Goal: Information Seeking & Learning: Compare options

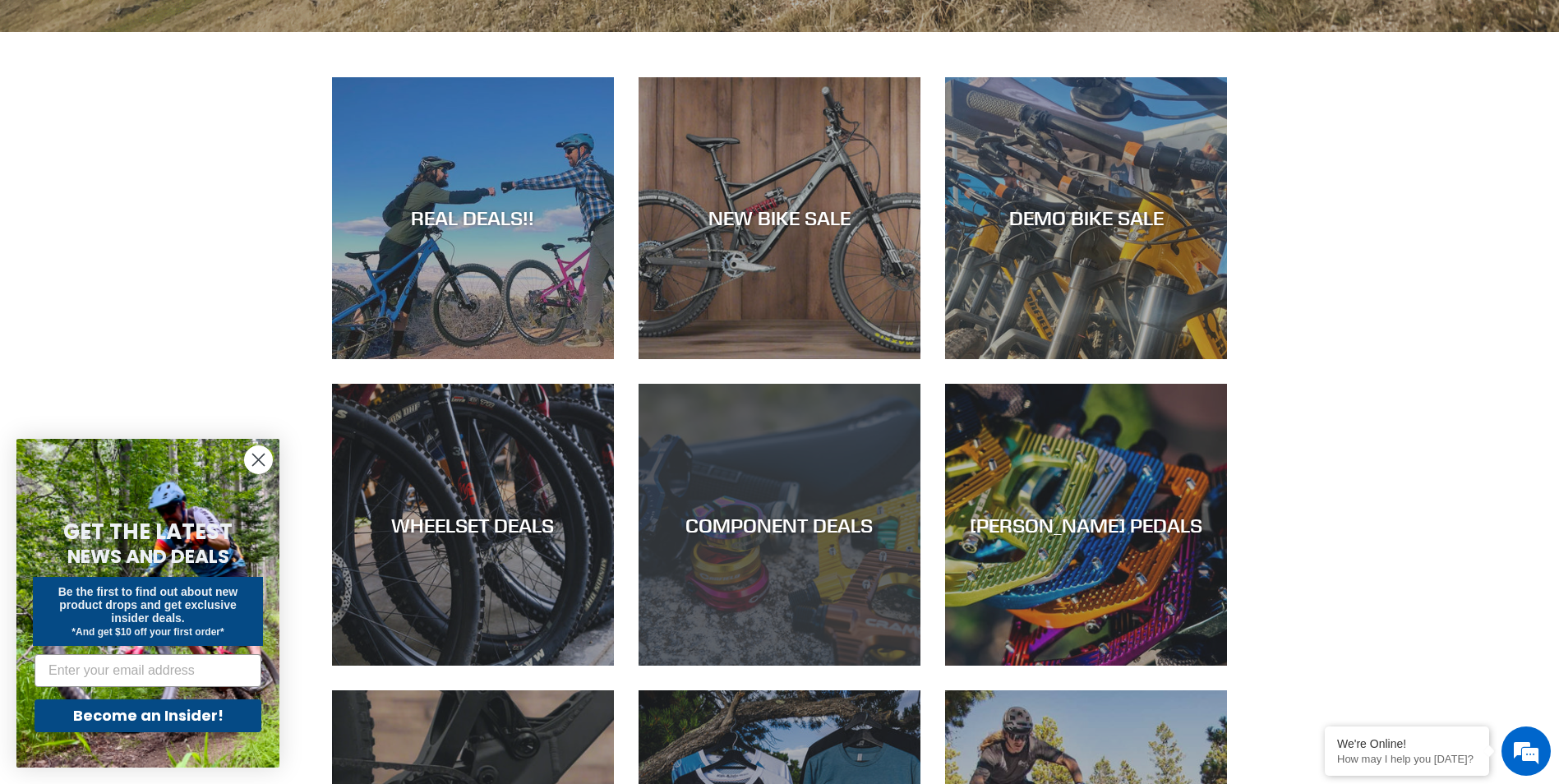
scroll to position [739, 0]
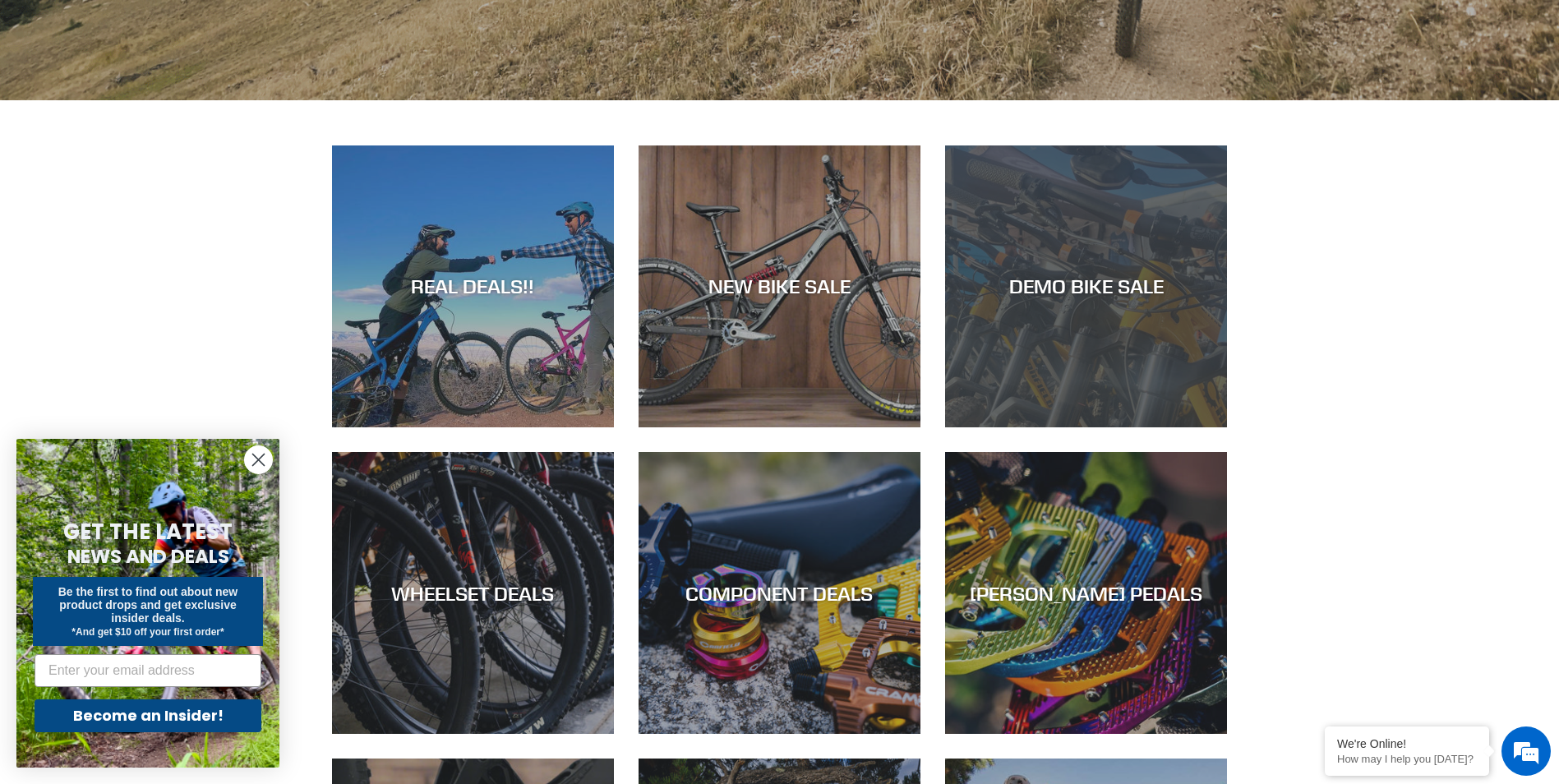
click at [1080, 286] on div "DEMO BIKE SALE" at bounding box center [1086, 286] width 282 height 24
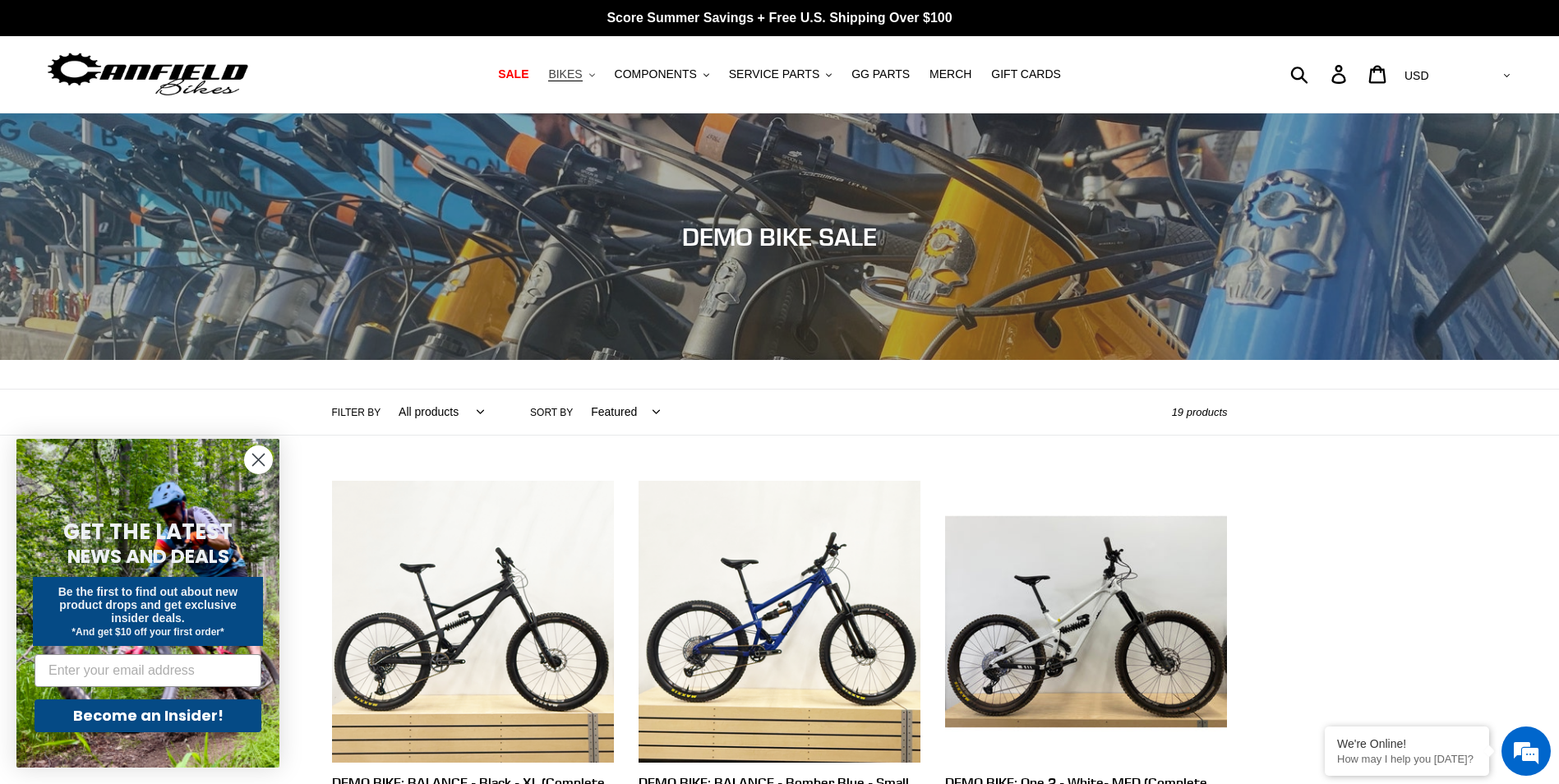
click at [602, 76] on button "BIKES .cls-1{fill:#231f20}" at bounding box center [571, 75] width 63 height 22
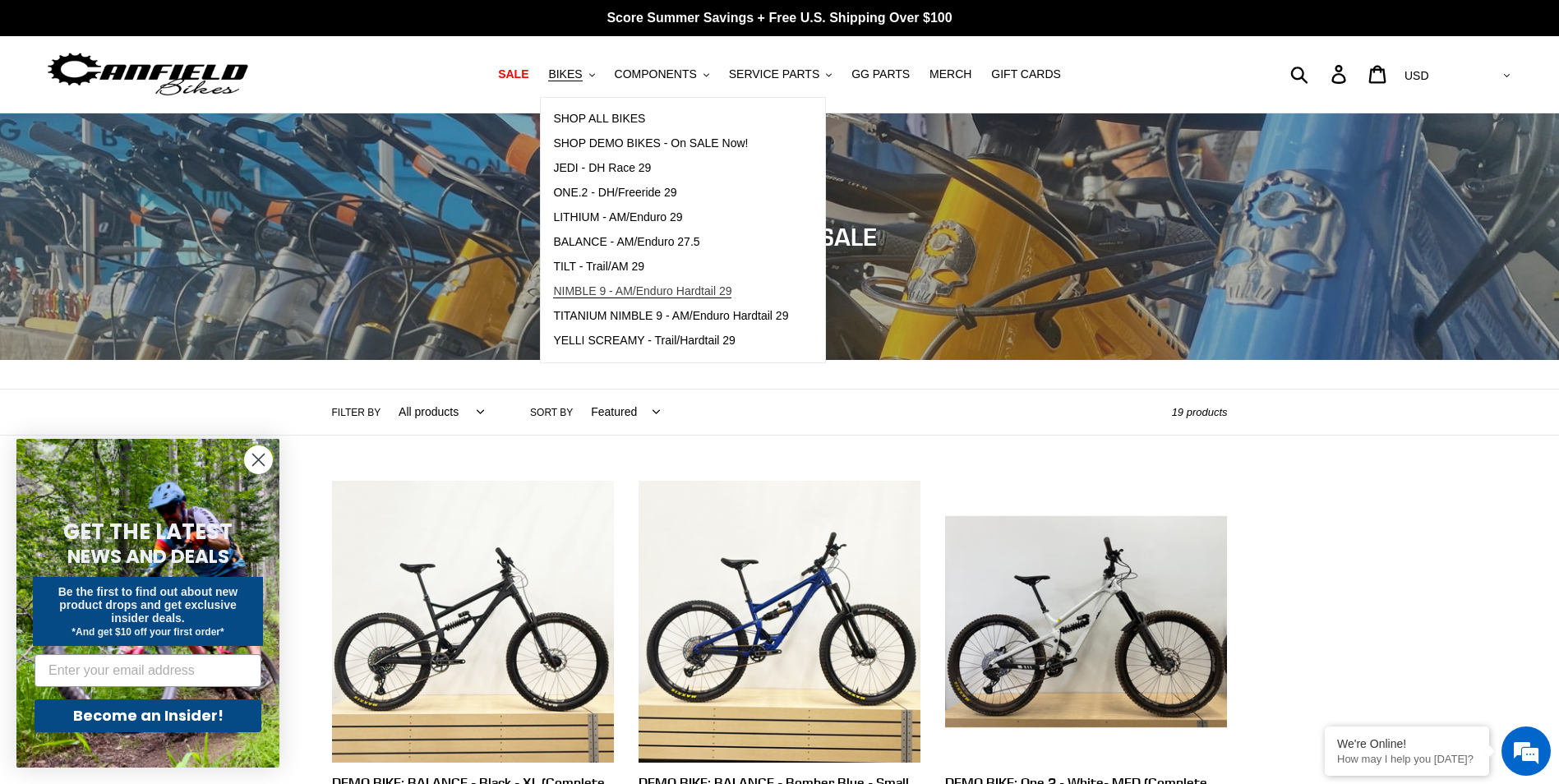
click at [676, 292] on span "NIMBLE 9 - AM/Enduro Hardtail 29" at bounding box center [642, 291] width 178 height 14
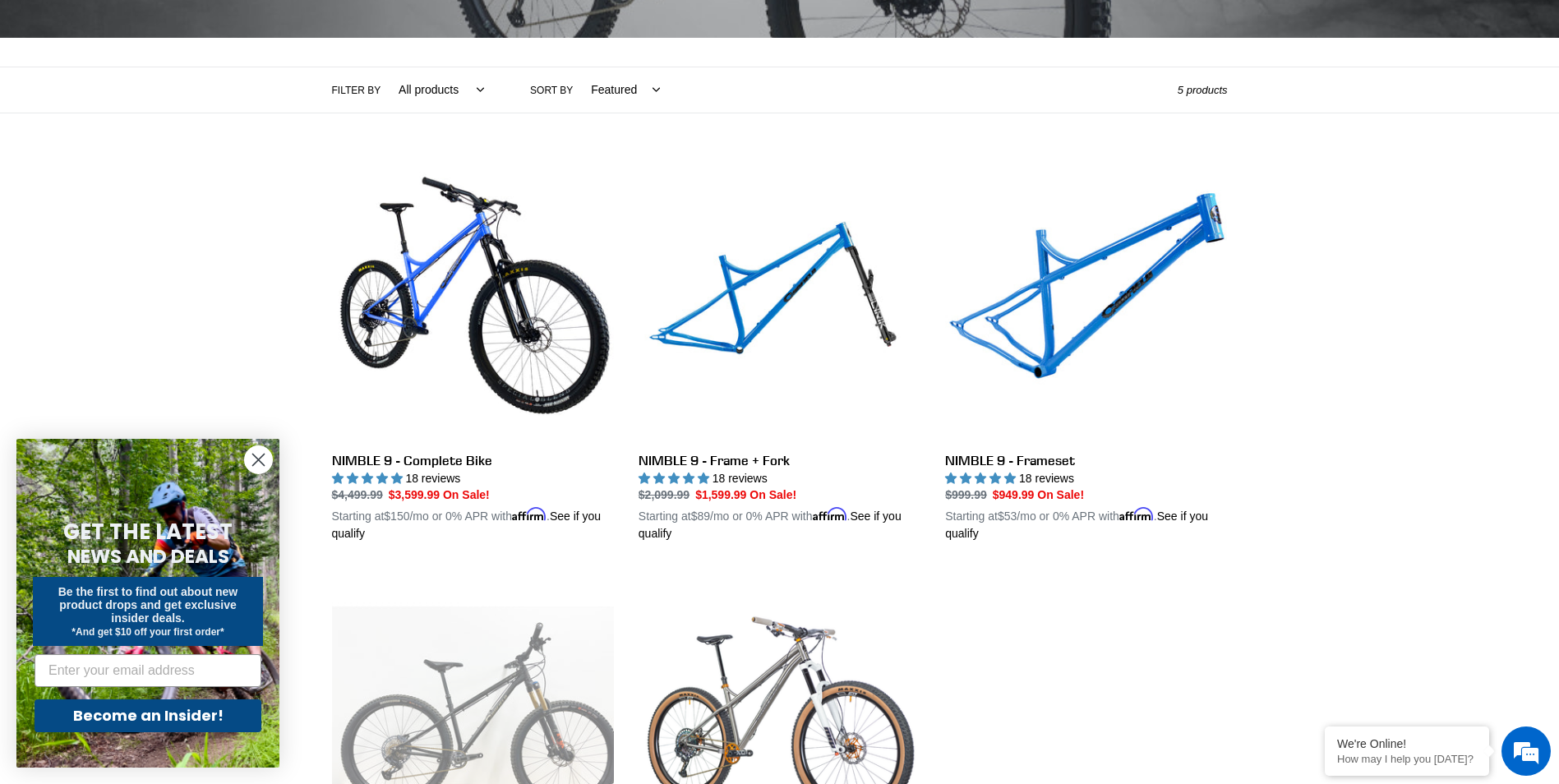
scroll to position [328, 0]
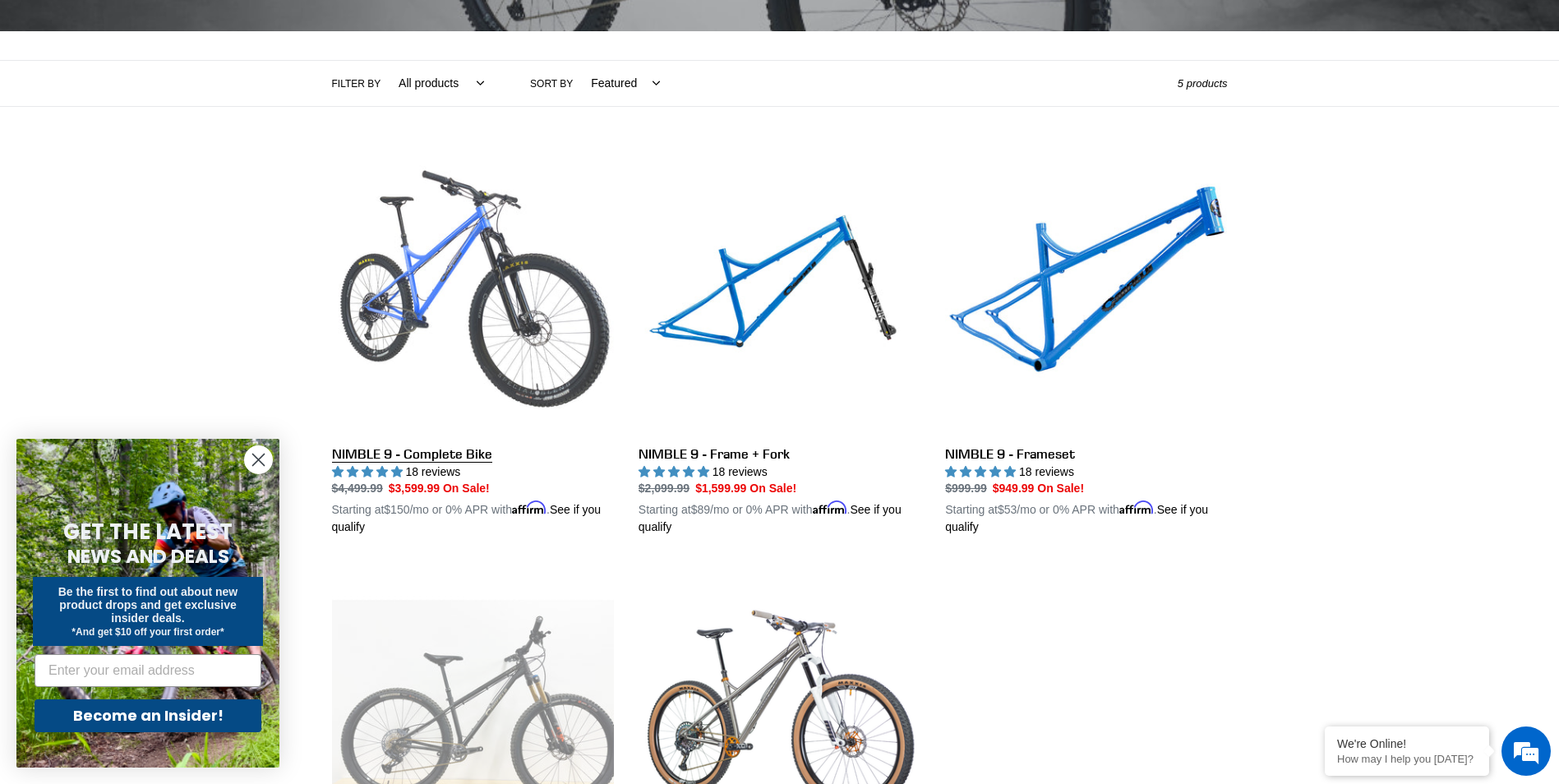
click at [451, 282] on link "NIMBLE 9 - Complete Bike" at bounding box center [473, 344] width 282 height 384
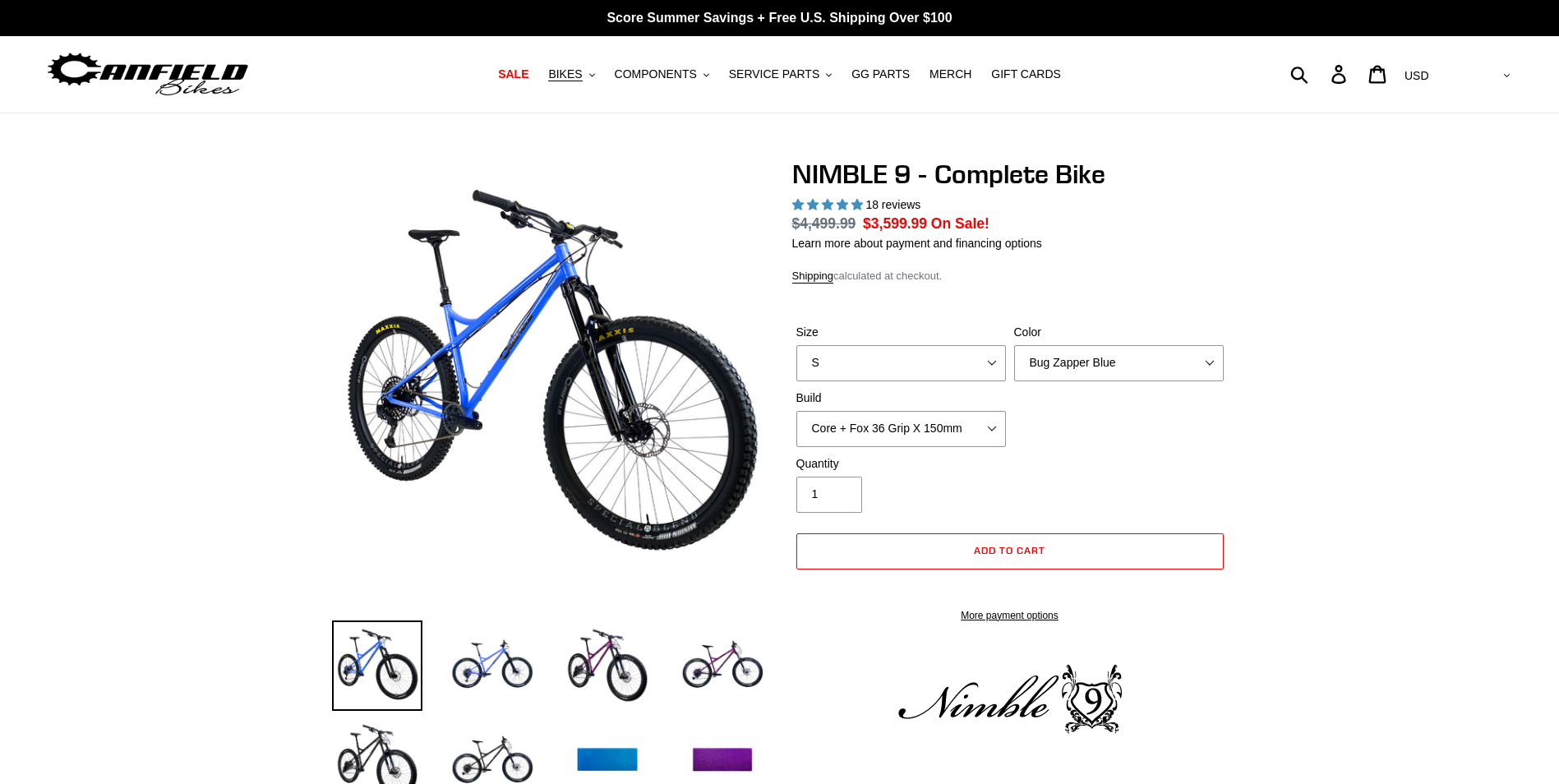
select select "highest-rating"
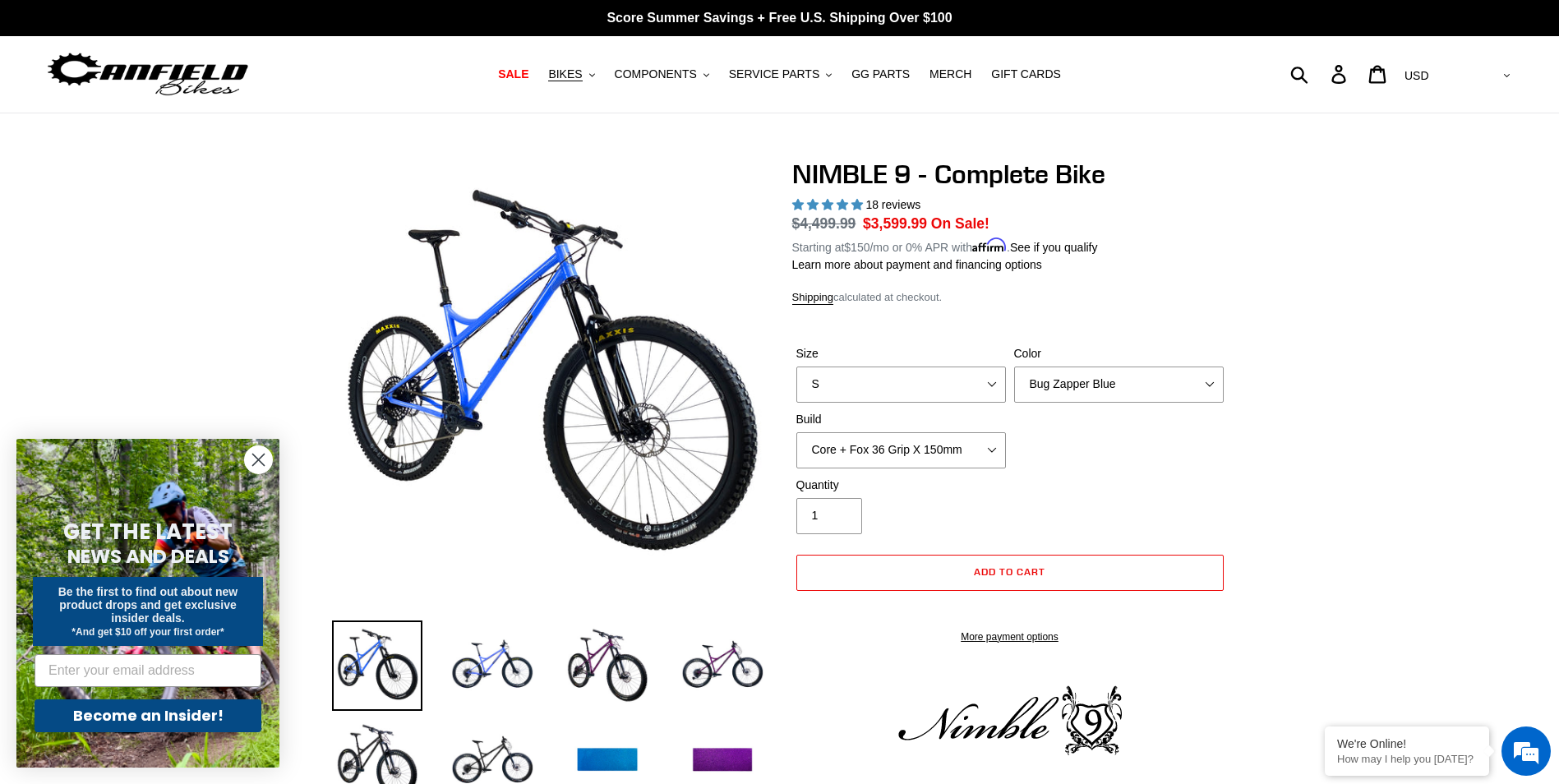
click at [979, 352] on label "Size" at bounding box center [900, 354] width 210 height 17
click at [979, 367] on select "S M L XL" at bounding box center [900, 384] width 210 height 36
click at [964, 379] on select "S M L XL" at bounding box center [900, 384] width 210 height 36
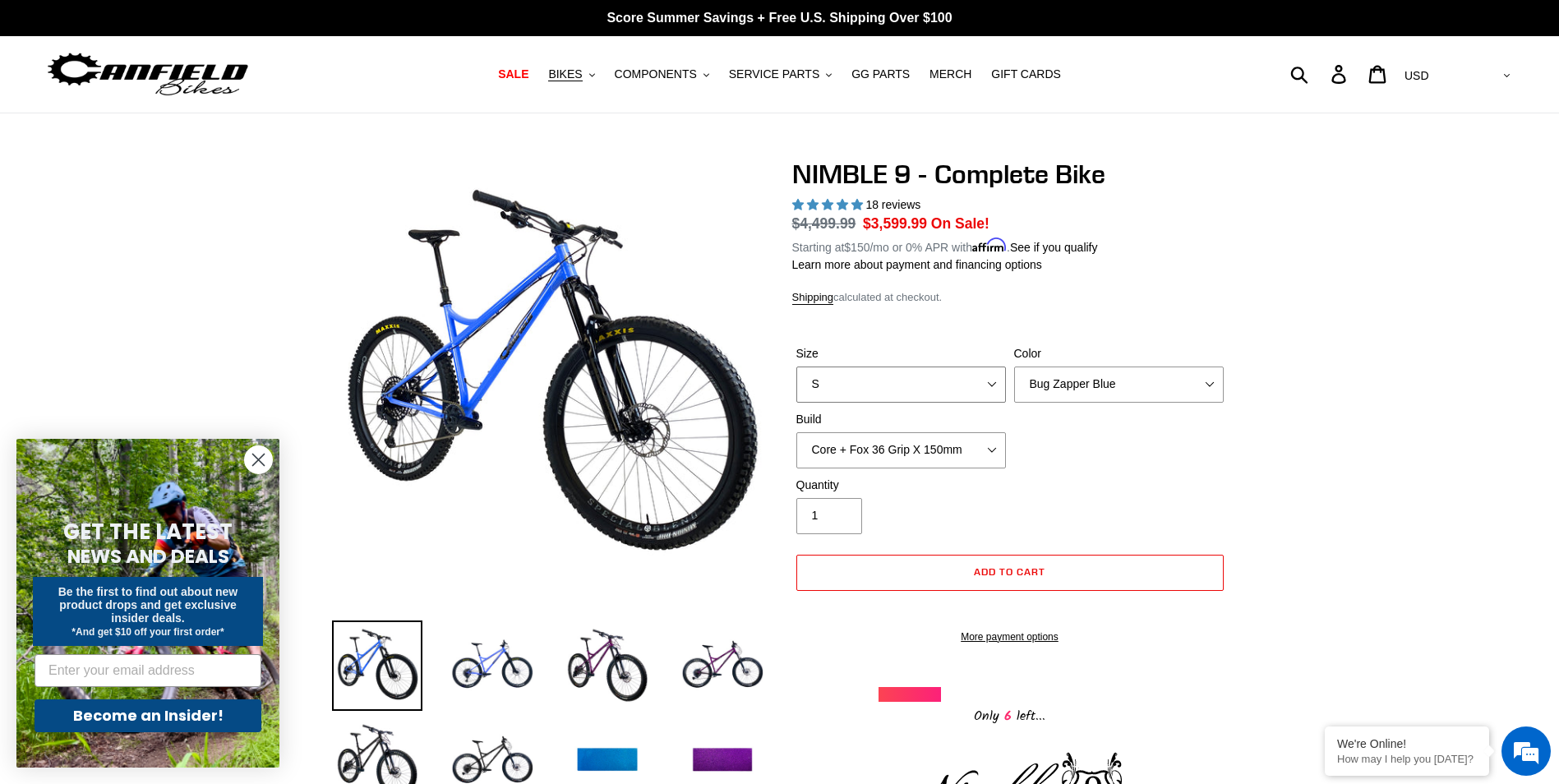
select select "XL"
click at [796, 367] on select "S M L XL" at bounding box center [900, 384] width 210 height 36
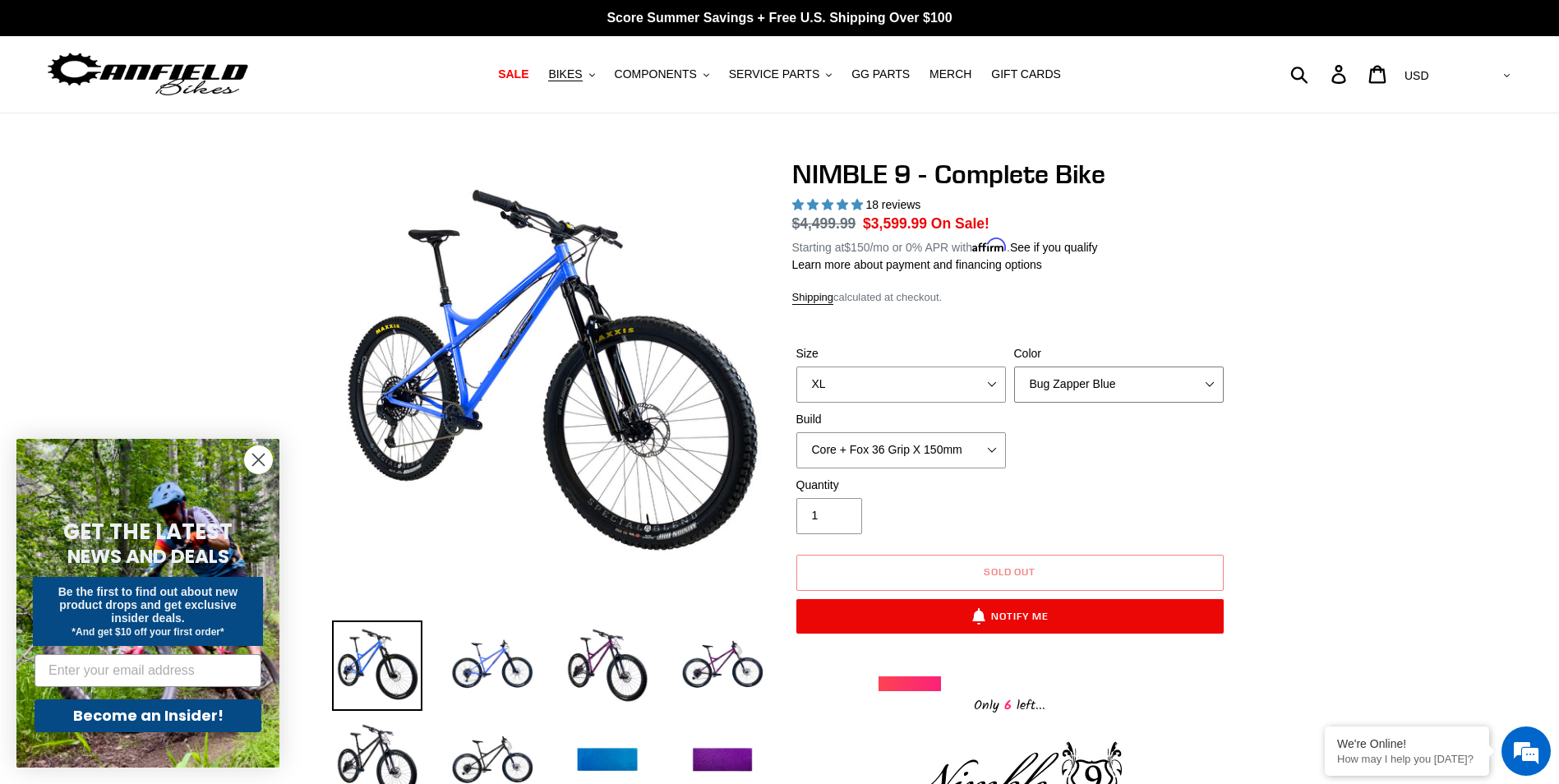
click at [1192, 378] on select "Bug Zapper Blue Purple Haze - Sold Out Galaxy Black" at bounding box center [1119, 384] width 210 height 36
select select "Galaxy Black"
click at [1014, 367] on select "Bug Zapper Blue Purple Haze - Sold Out Galaxy Black" at bounding box center [1119, 384] width 210 height 36
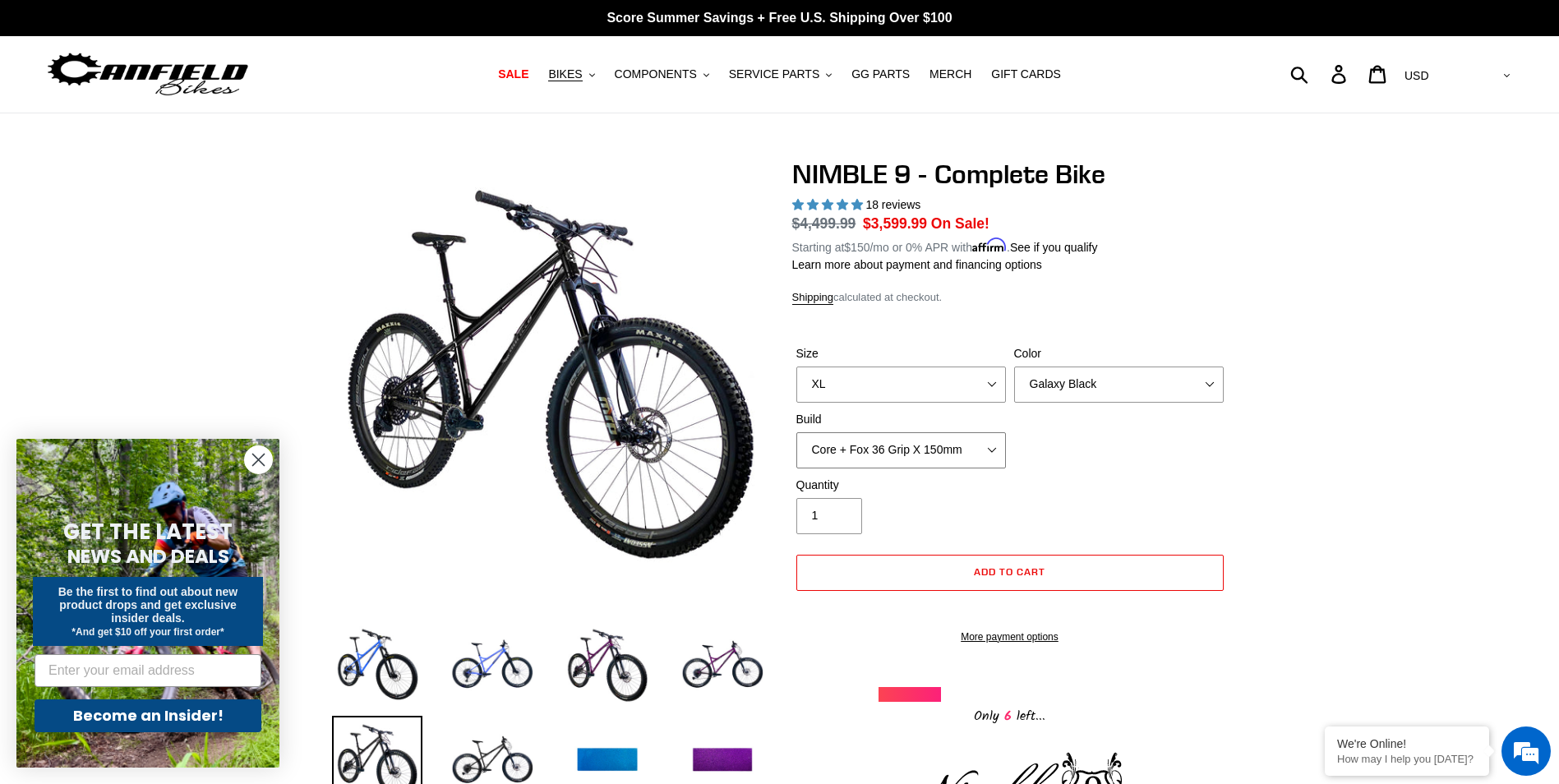
click at [990, 447] on select "Core + Fox 36 Grip X 150mm Pro + Fox 36 Grip X 150mm Core + RockShox Lyrik Ulti…" at bounding box center [900, 450] width 210 height 36
select select "Pro + Fox 36 Grip X 150mm"
click at [796, 432] on select "Core + Fox 36 Grip X 150mm Pro + Fox 36 Grip X 150mm Core + RockShox Lyrik Ulti…" at bounding box center [900, 450] width 210 height 36
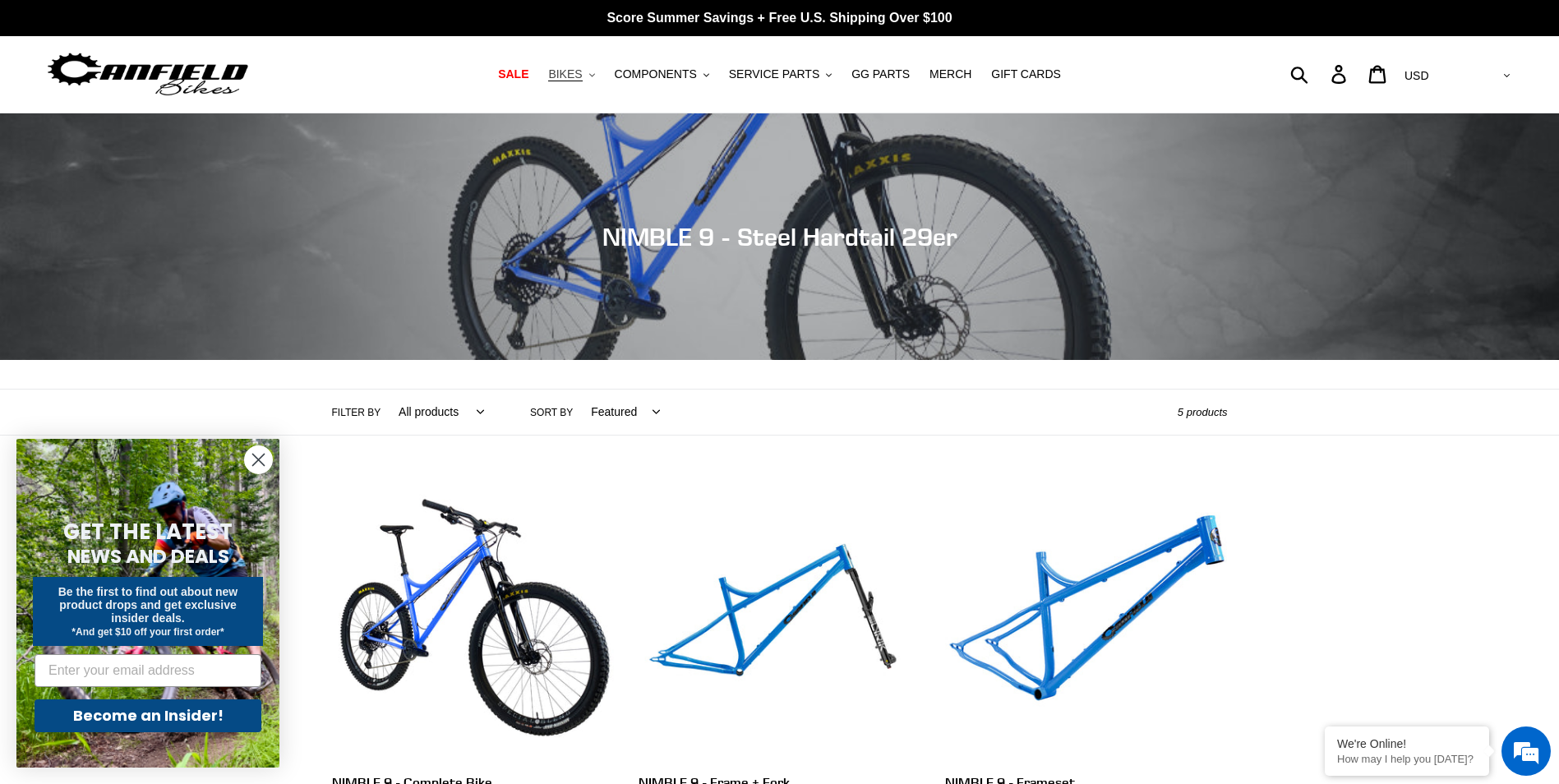
click at [603, 71] on button "BIKES .cls-1{fill:#231f20}" at bounding box center [571, 75] width 63 height 22
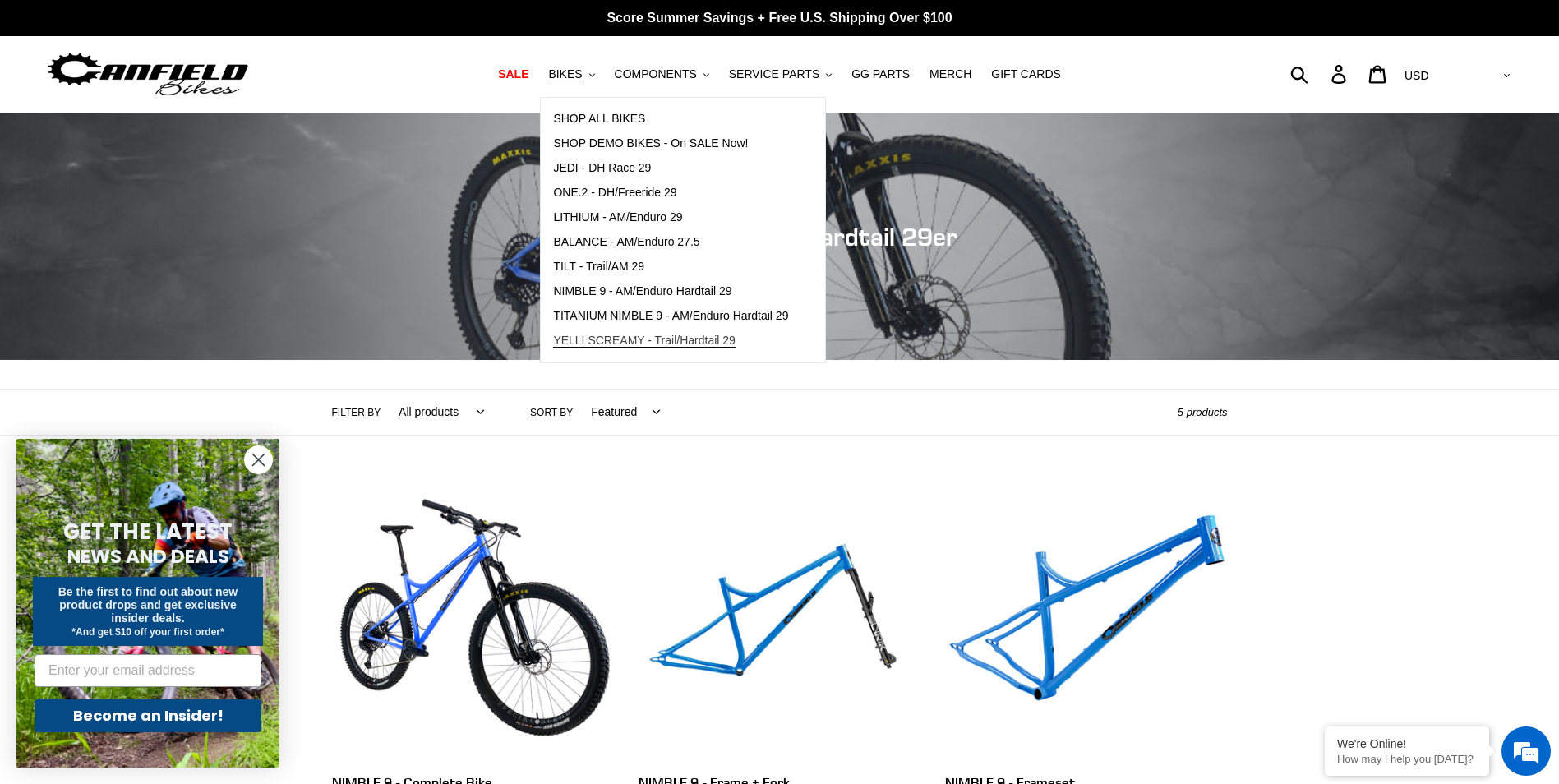
click at [650, 344] on span "YELLI SCREAMY - Trail/Hardtail 29" at bounding box center [644, 340] width 182 height 14
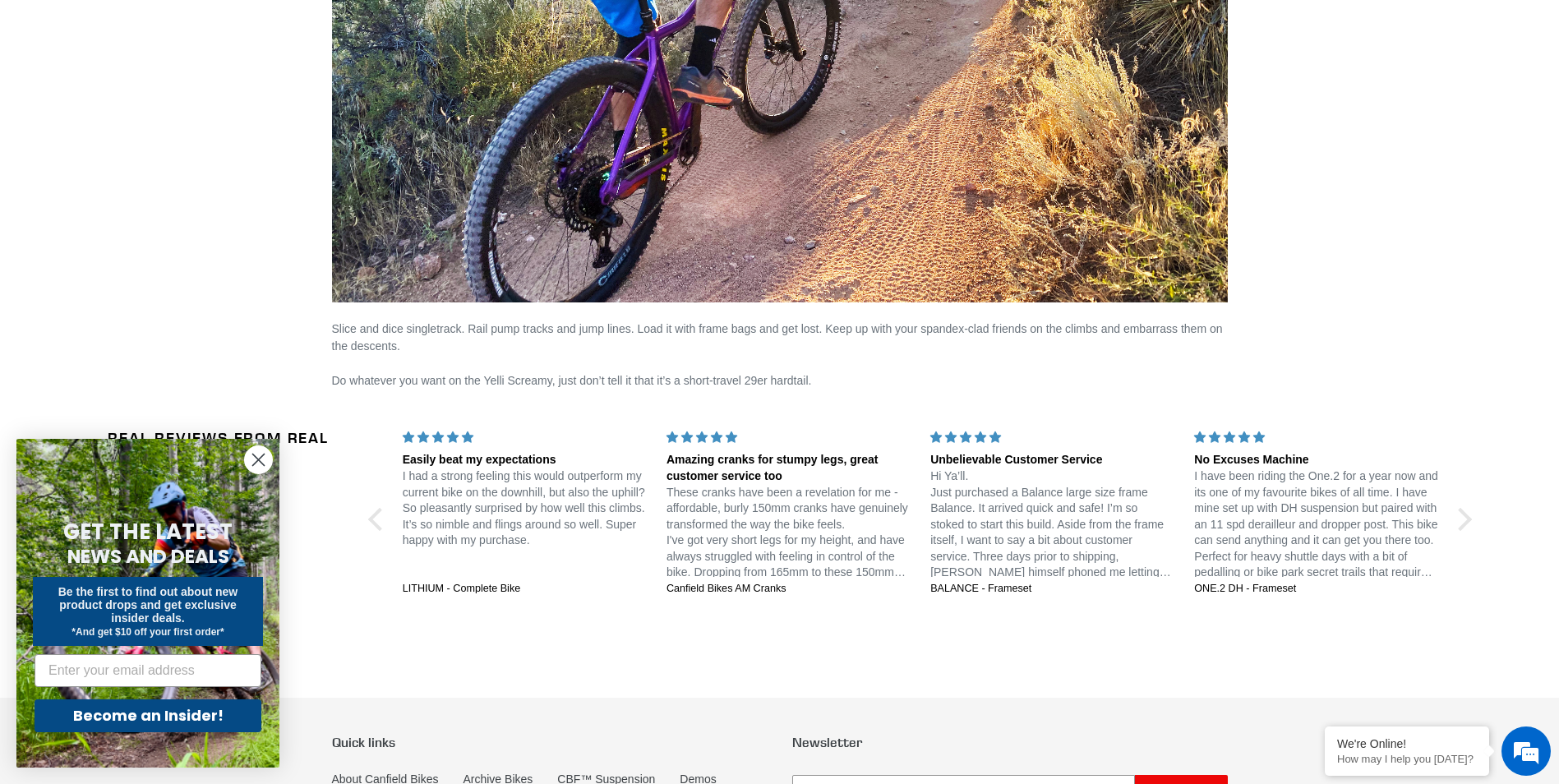
scroll to position [3286, 0]
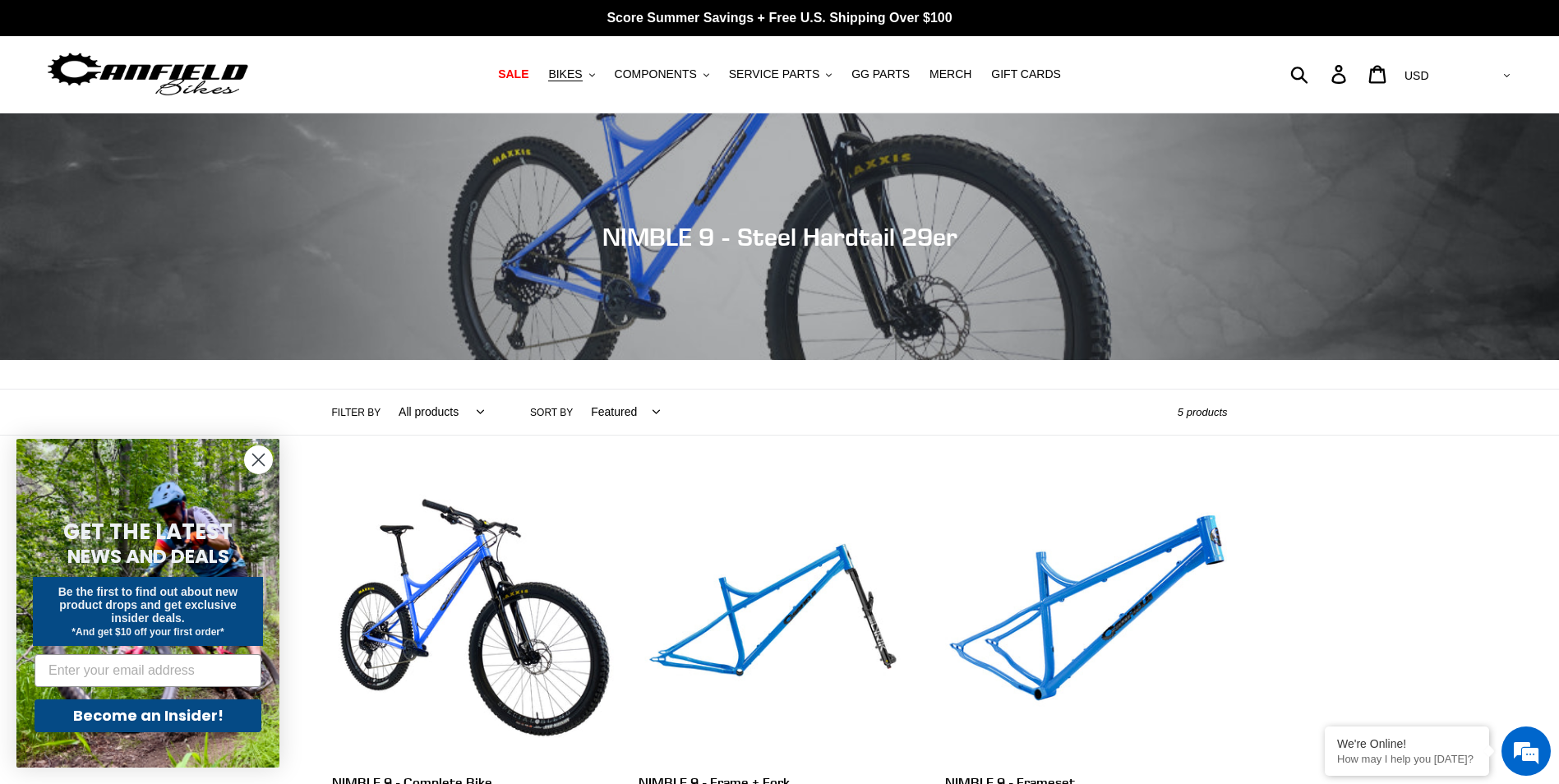
click at [255, 463] on icon "Close dialog" at bounding box center [259, 460] width 12 height 12
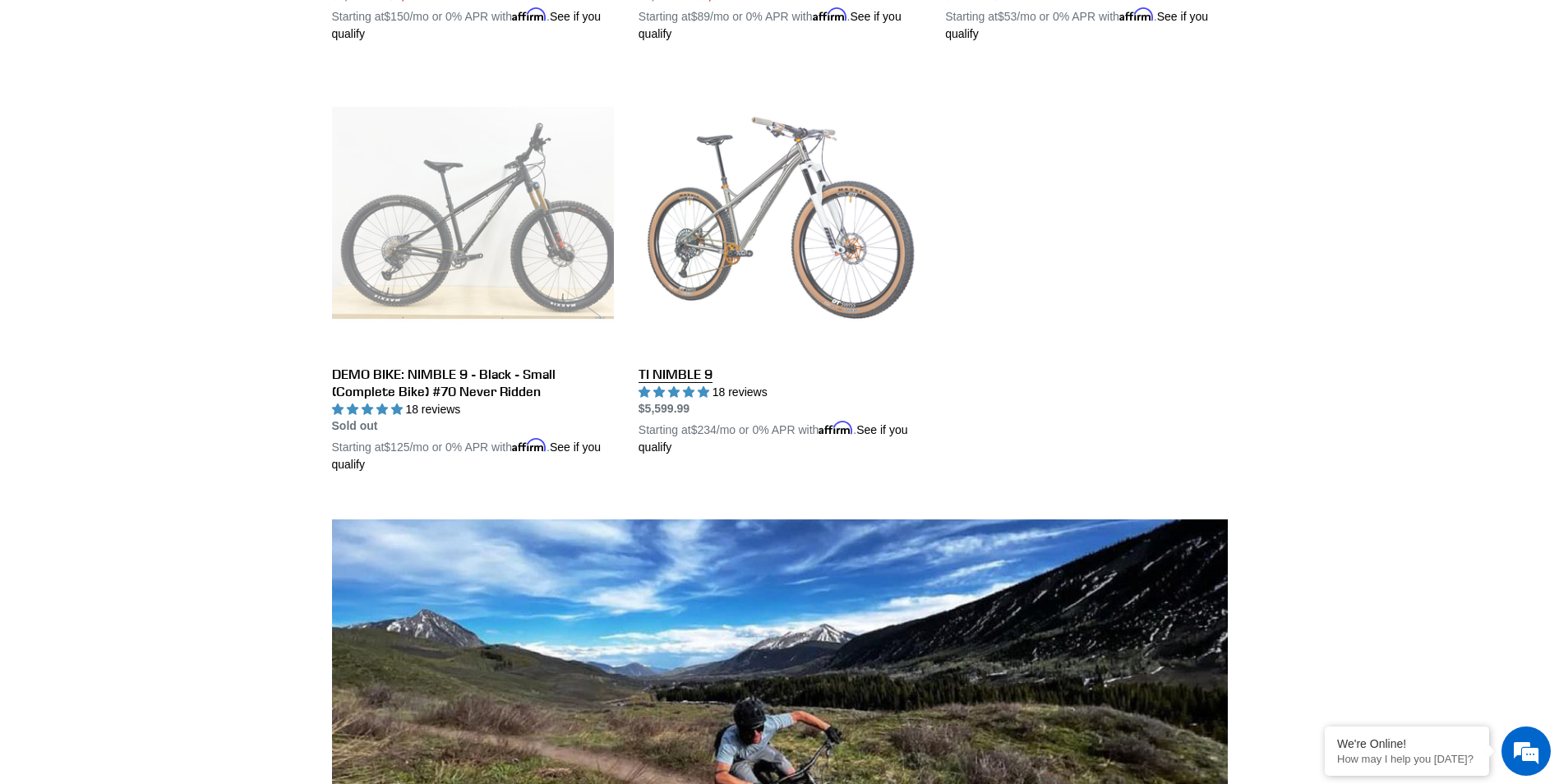
click at [765, 171] on link "TI NIMBLE 9" at bounding box center [779, 263] width 282 height 384
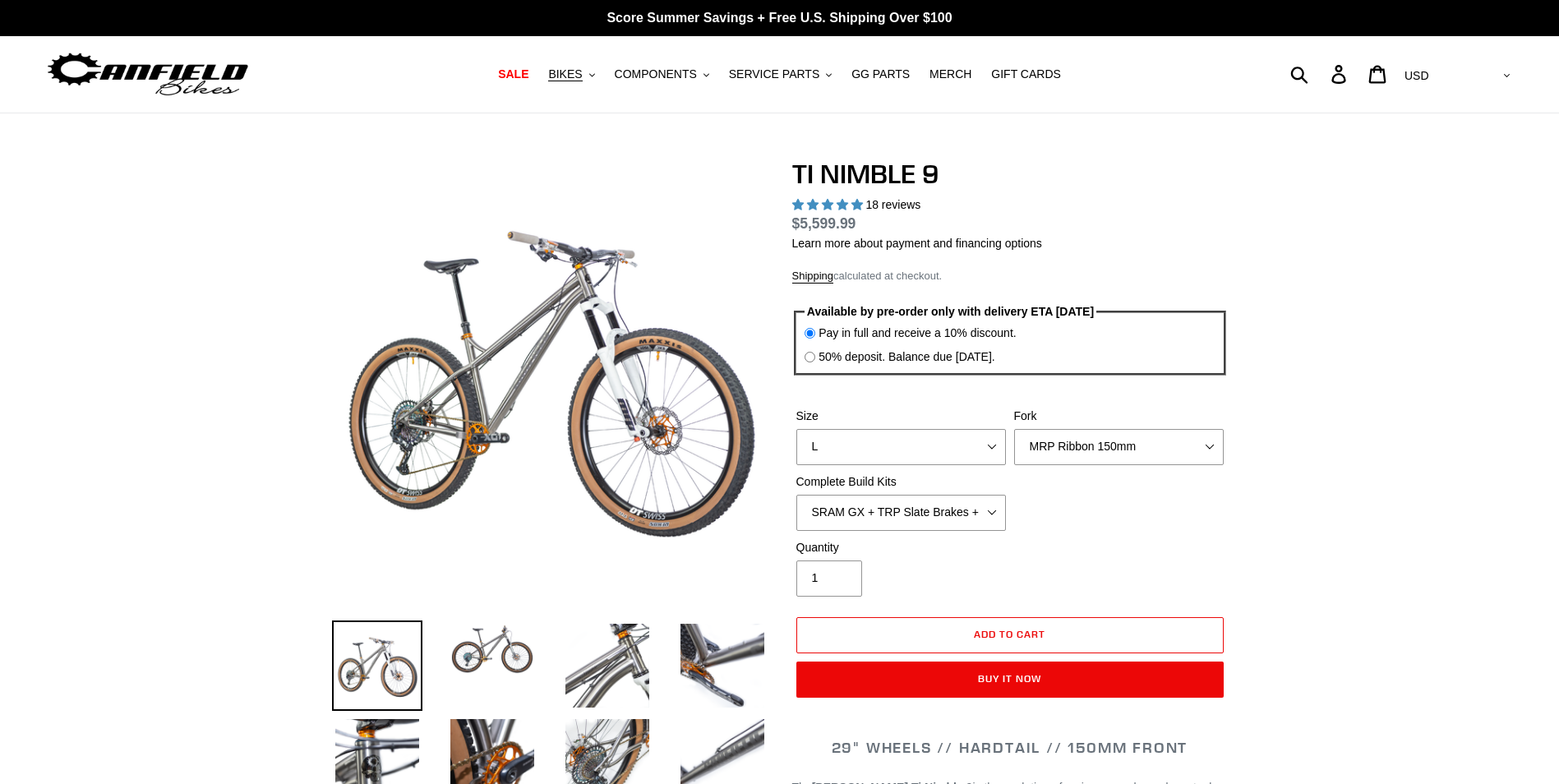
select select "highest-rating"
click at [998, 448] on select "S M L XL / XXL (Specify at checkout)" at bounding box center [900, 446] width 210 height 36
select select "XL / XXL (Specify at checkout)"
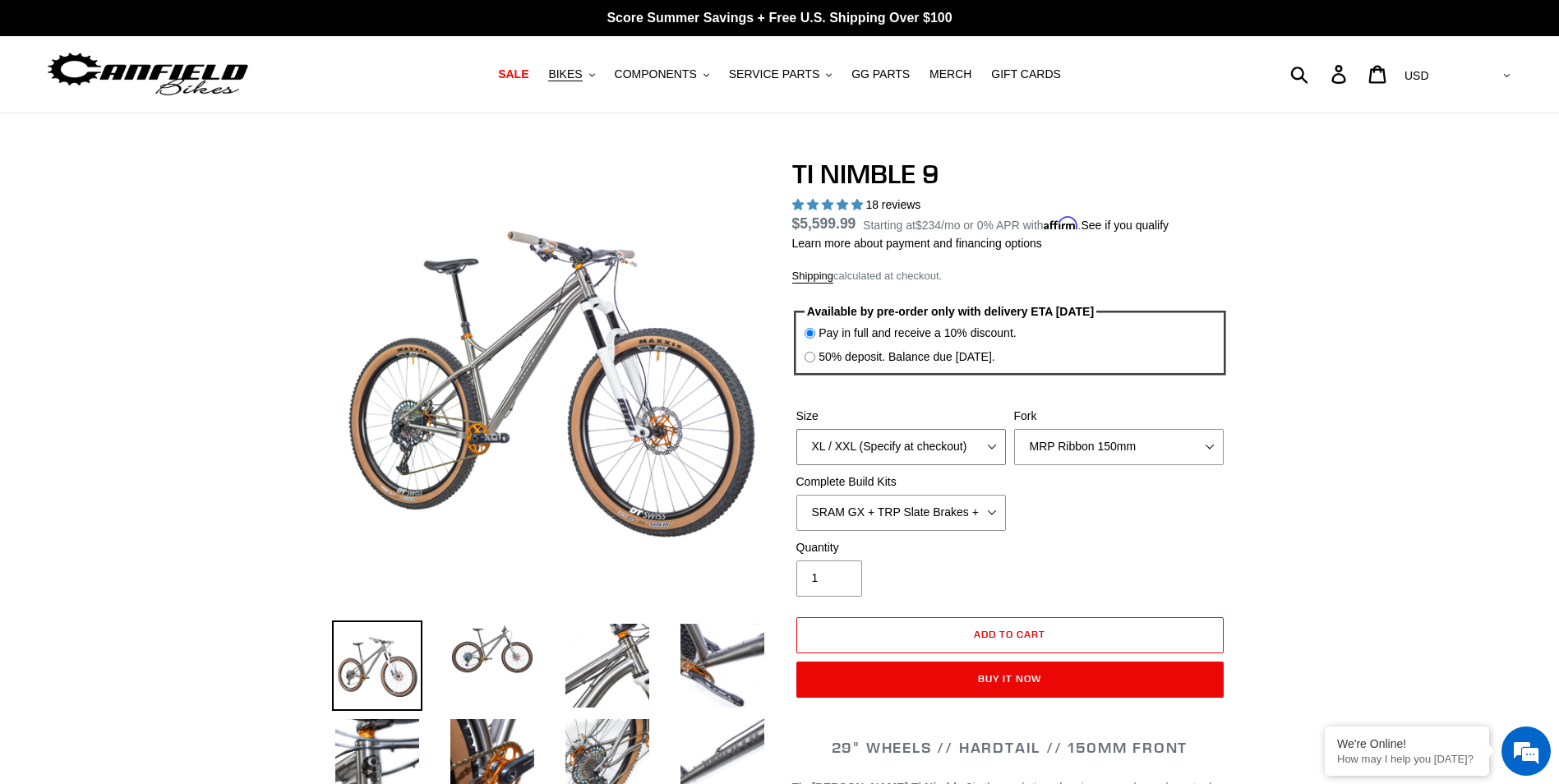
click at [796, 428] on select "S M L XL / XXL (Specify at checkout)" at bounding box center [900, 446] width 210 height 36
click at [1217, 448] on select "MRP Ribbon 150mm RockShox Lyrik 150mm Fox Factory 36 150mm Cane Creek Helm 150m…" at bounding box center [1119, 446] width 210 height 36
select select "Fox Factory 36 150mm"
click at [1014, 428] on select "MRP Ribbon 150mm RockShox Lyrik 150mm Fox Factory 36 150mm Cane Creek Helm 150m…" at bounding box center [1119, 446] width 210 height 36
click at [995, 512] on select "SRAM GX + TRP Slate Brakes + Rotors + e13 LG-1 Wheels SHIMANO XT + SHIMANO brak…" at bounding box center [900, 512] width 210 height 36
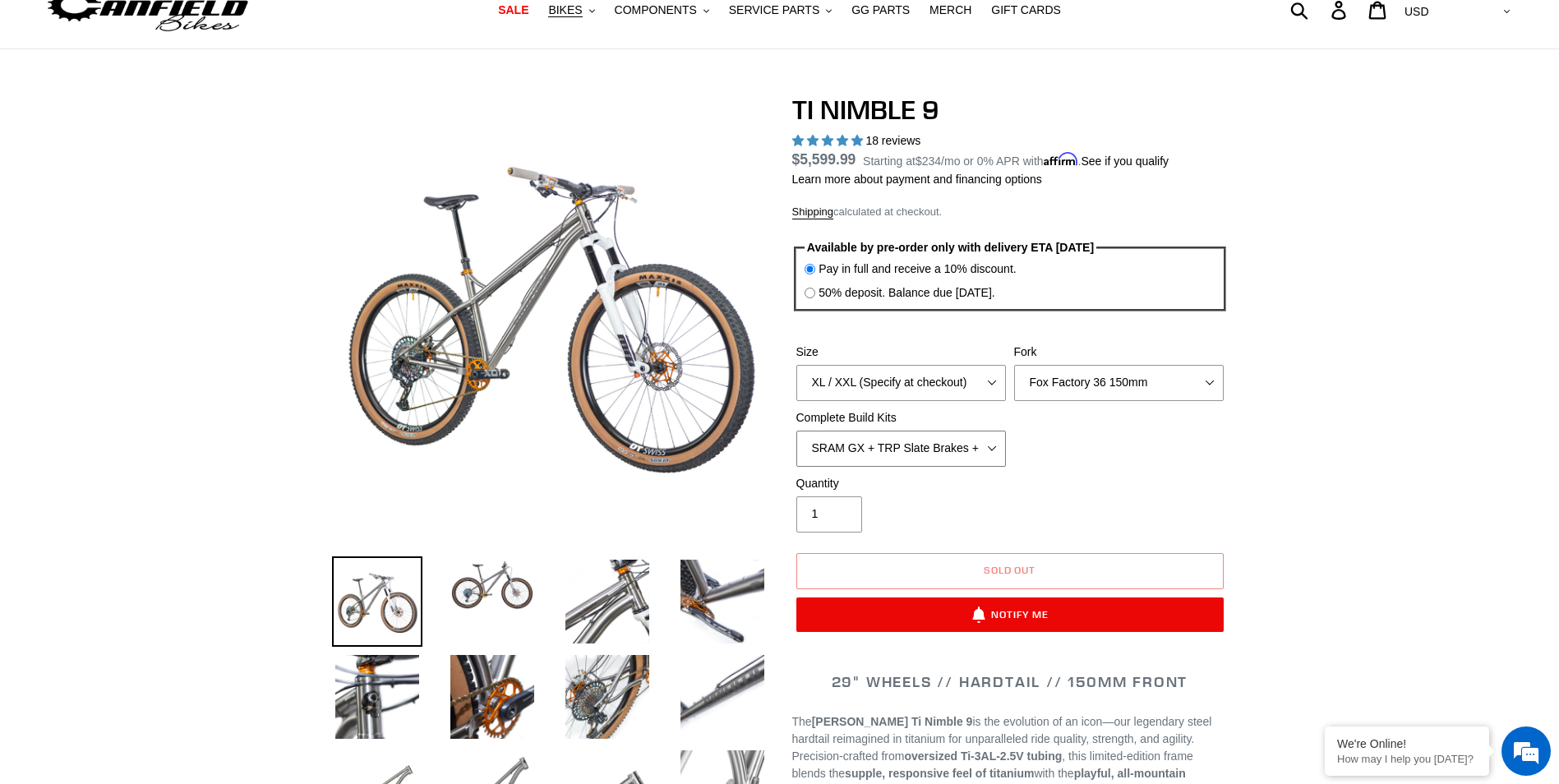
scroll to position [165, 0]
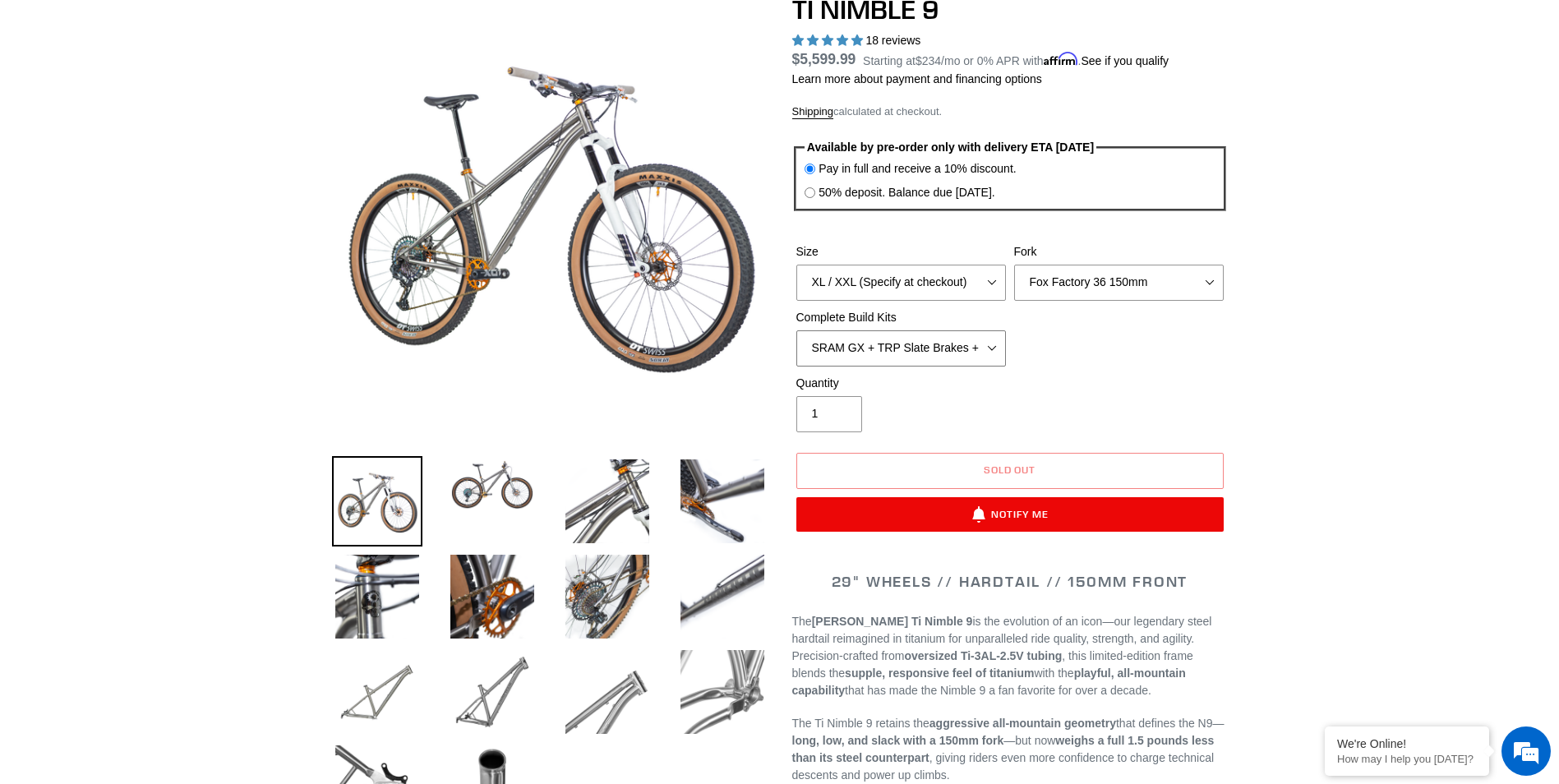
click at [981, 348] on select "SRAM GX + TRP Slate Brakes + Rotors + e13 LG-1 Wheels SHIMANO XT + SHIMANO brak…" at bounding box center [900, 348] width 210 height 36
select select "SRAM XO + Guide Brakes + Rotors + Atomik AL Wheels"
click at [796, 330] on select "SRAM GX + TRP Slate Brakes + Rotors + e13 LG-1 Wheels SHIMANO XT + SHIMANO brak…" at bounding box center [900, 348] width 210 height 36
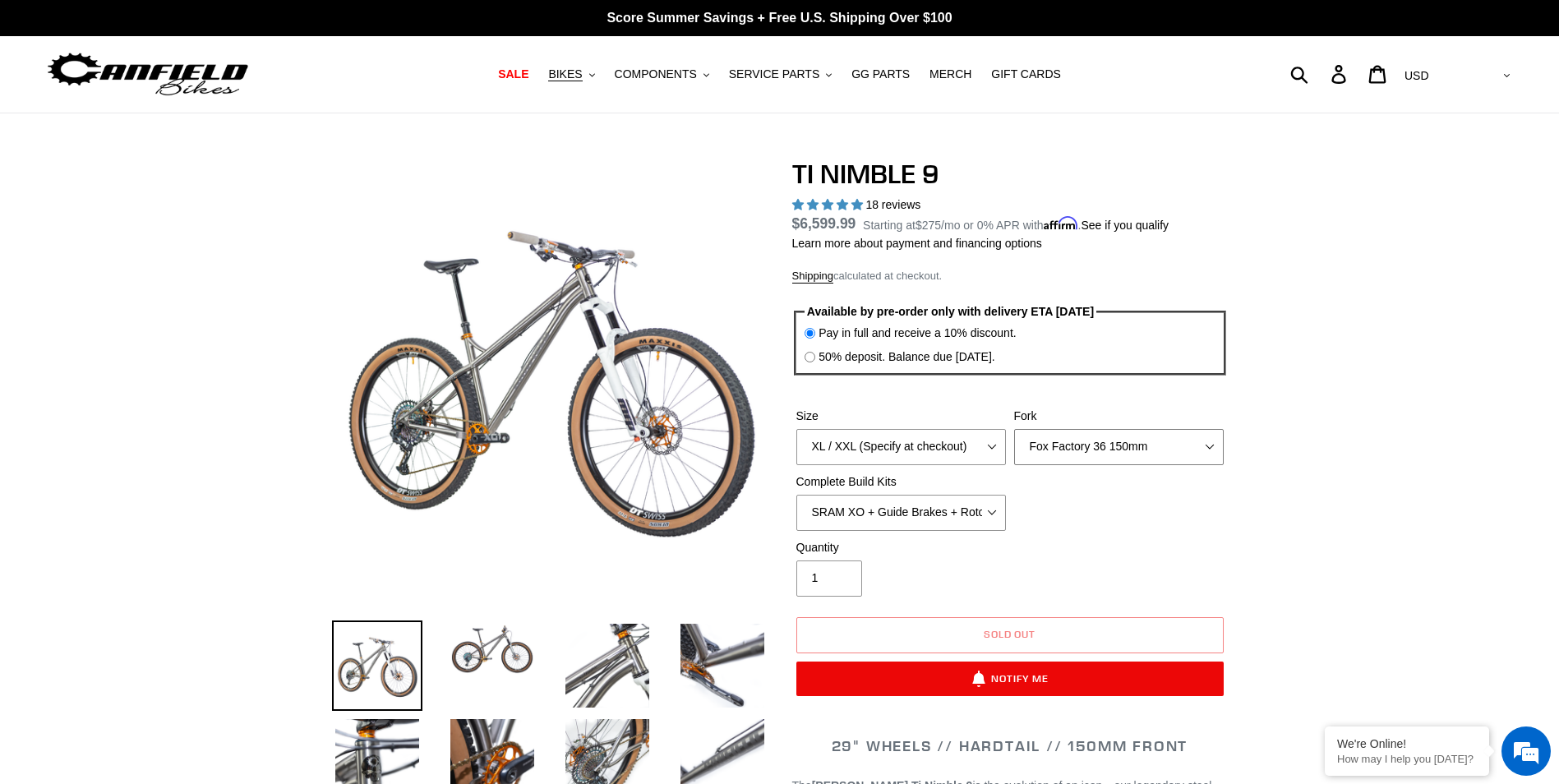
click at [1205, 444] on select "MRP Ribbon 150mm RockShox Lyrik 150mm Fox Factory 36 150mm Cane Creek Helm 150m…" at bounding box center [1119, 446] width 210 height 36
select select "MRP Ribbon 150mm"
click at [1014, 428] on select "MRP Ribbon 150mm RockShox Lyrik 150mm Fox Factory 36 150mm Cane Creek Helm 150m…" at bounding box center [1119, 446] width 210 height 36
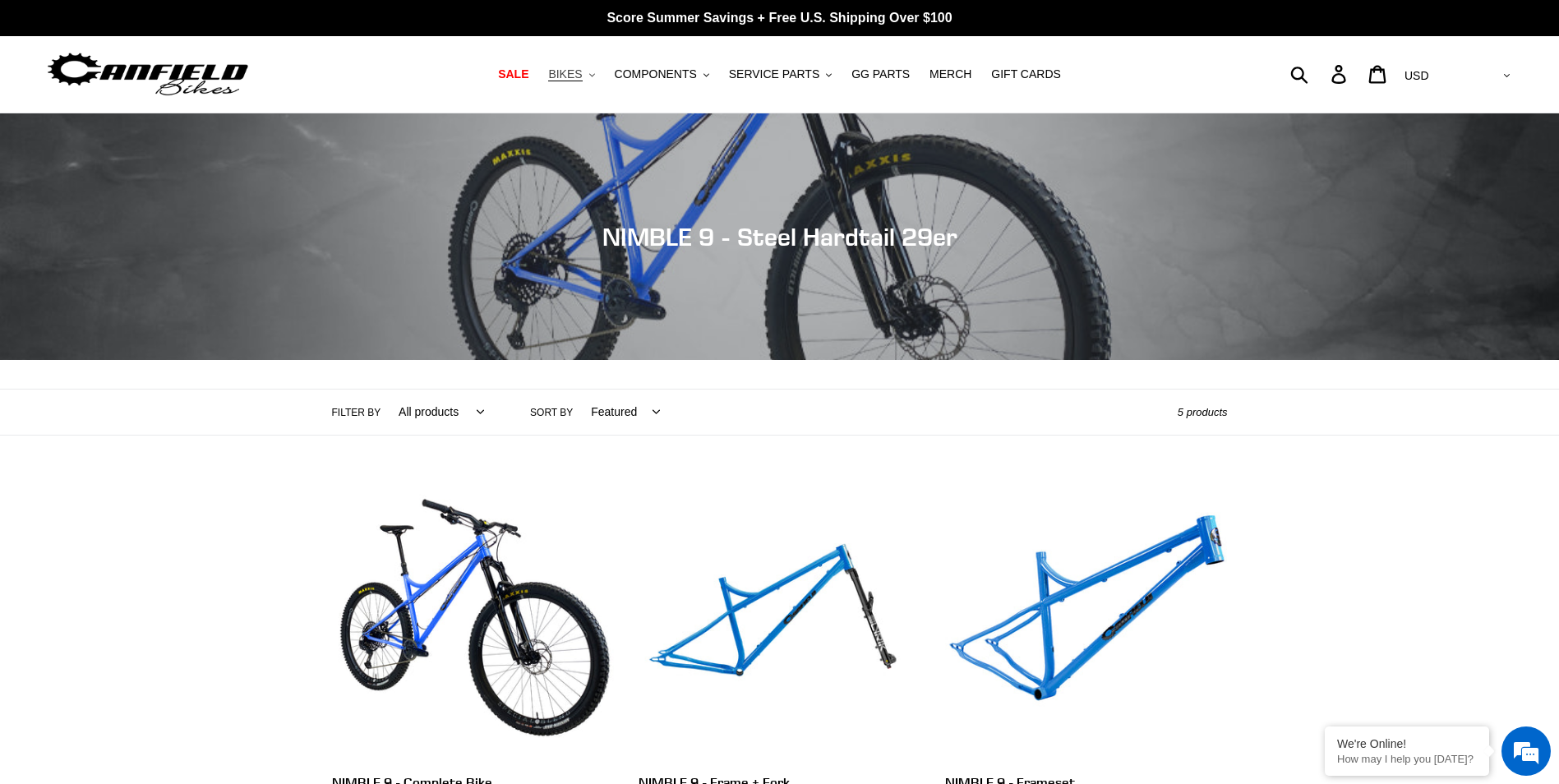
click at [582, 70] on span "BIKES" at bounding box center [565, 74] width 34 height 14
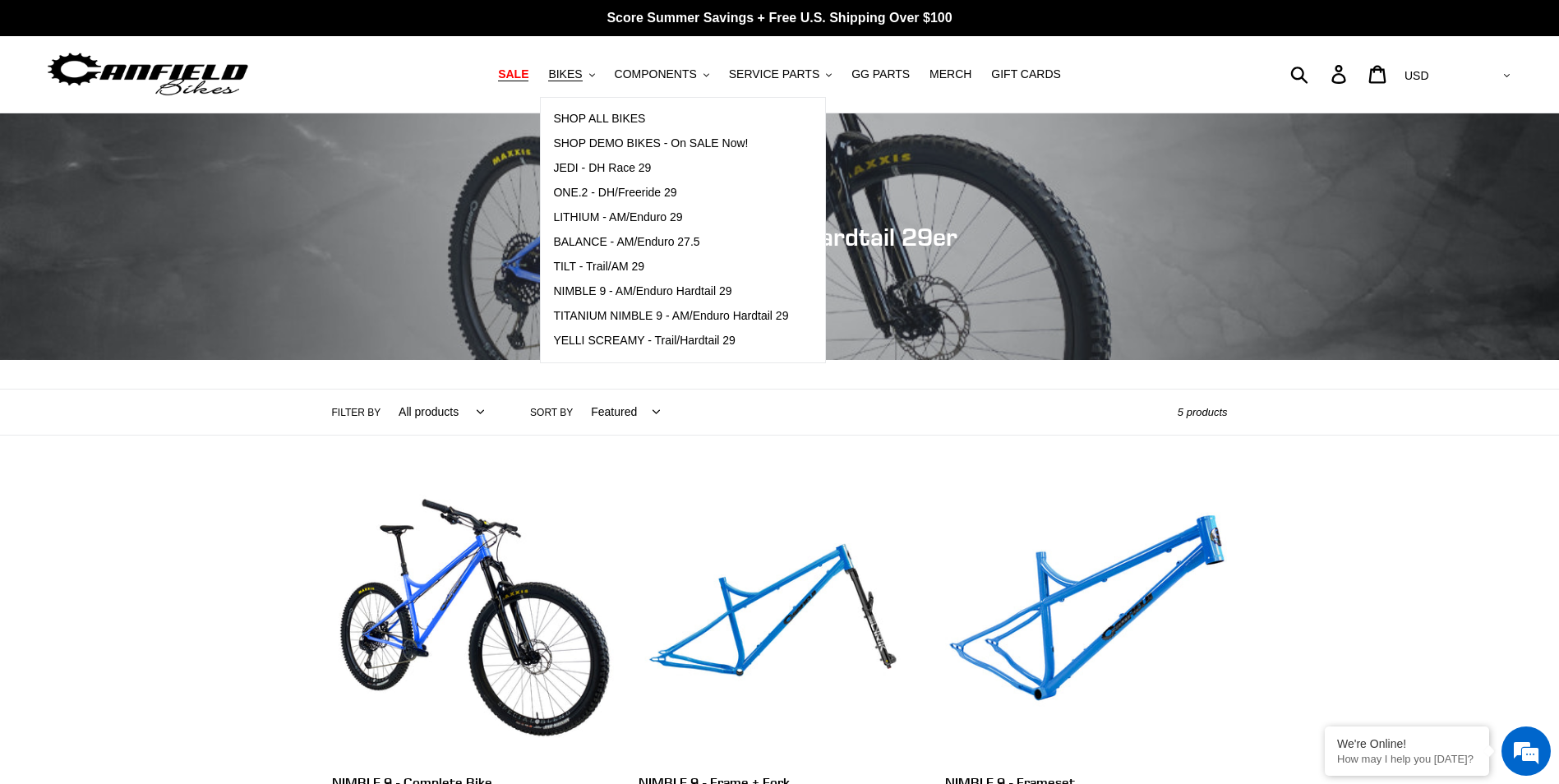
click at [529, 73] on span "SALE" at bounding box center [513, 74] width 31 height 14
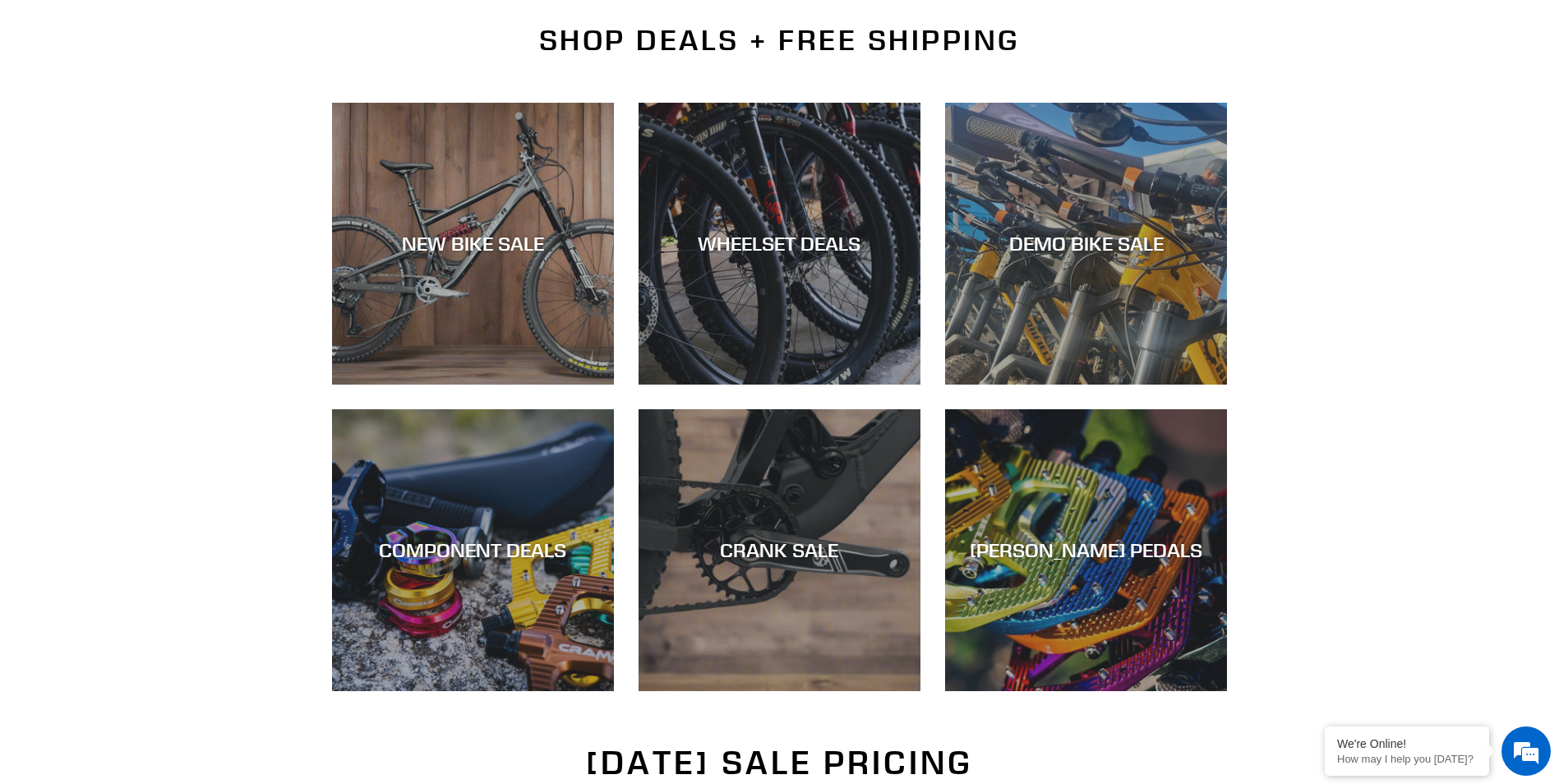
scroll to position [411, 0]
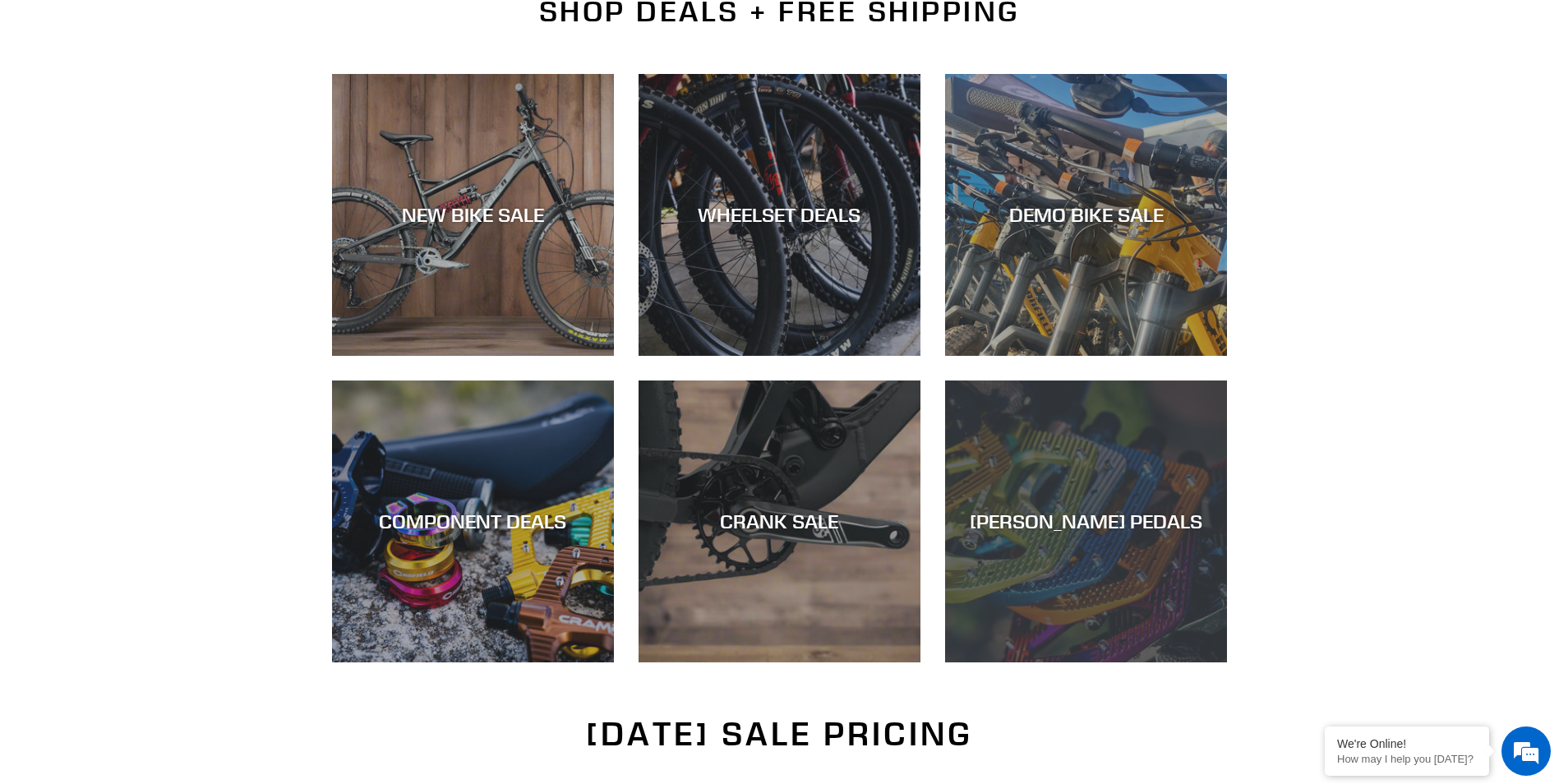
click at [1040, 662] on div "CANFIELD PEDALS" at bounding box center [1086, 662] width 282 height 0
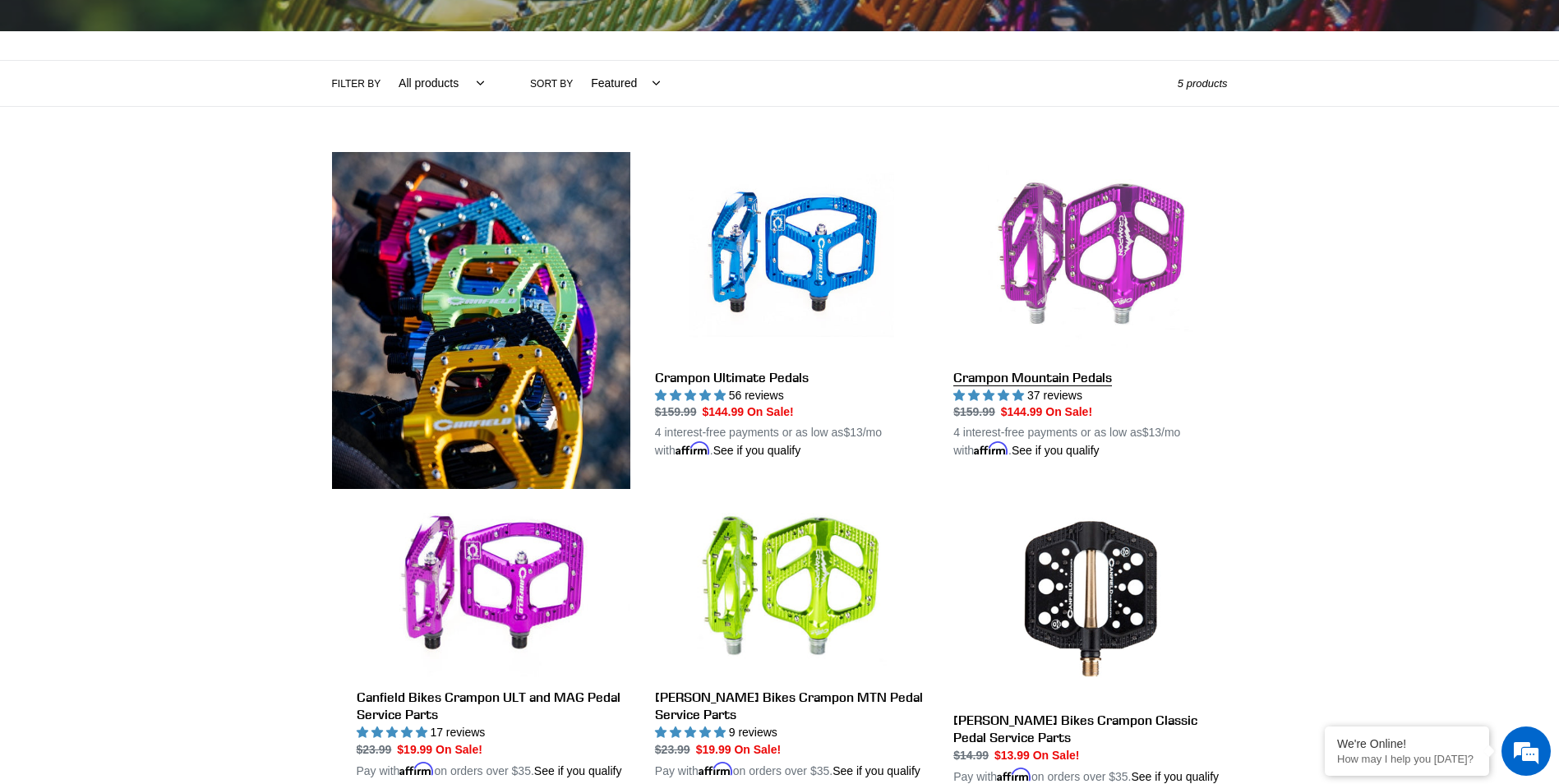
click at [1075, 277] on link "Crampon Mountain Pedals" at bounding box center [1090, 305] width 273 height 308
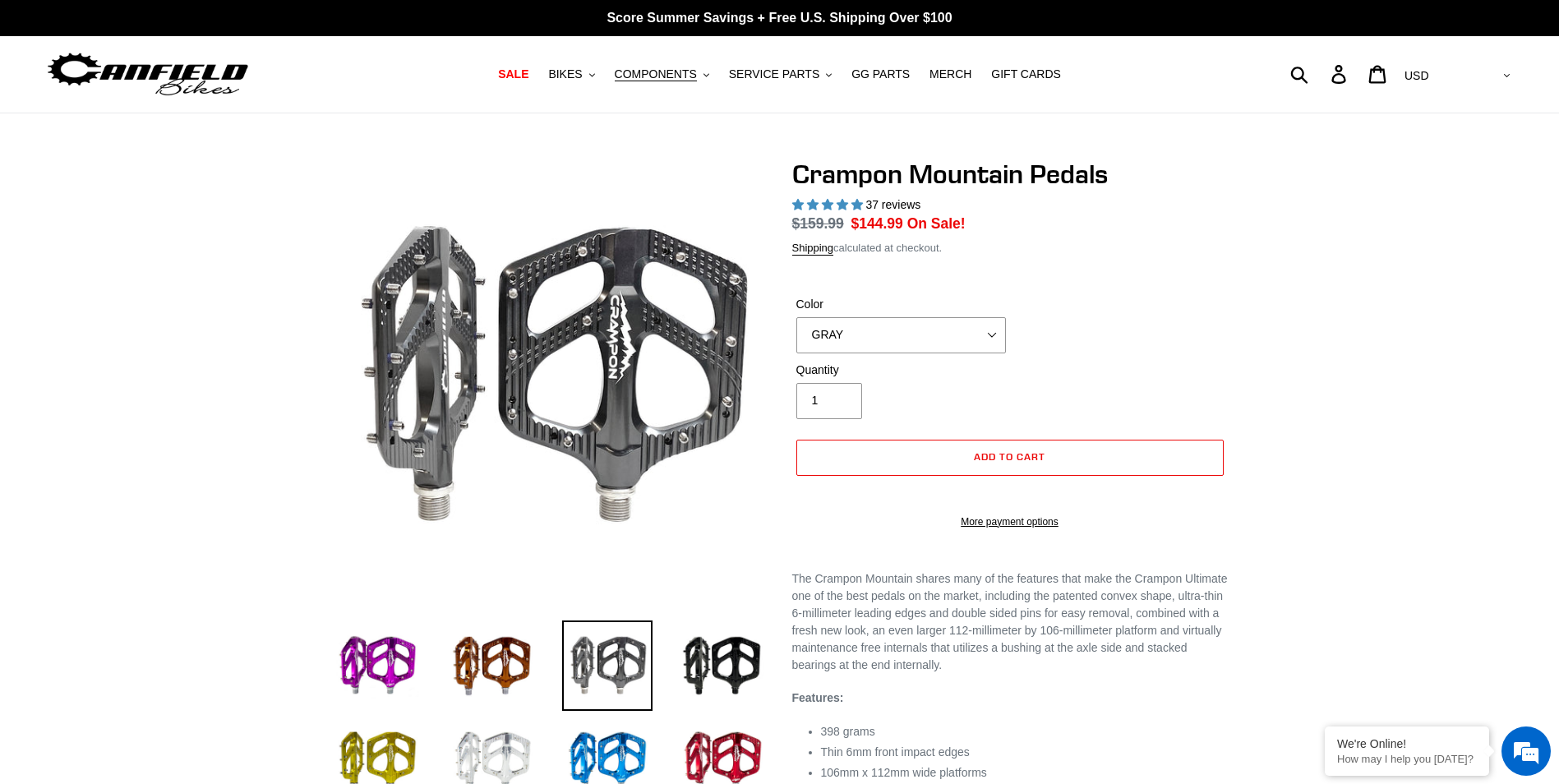
select select "highest-rating"
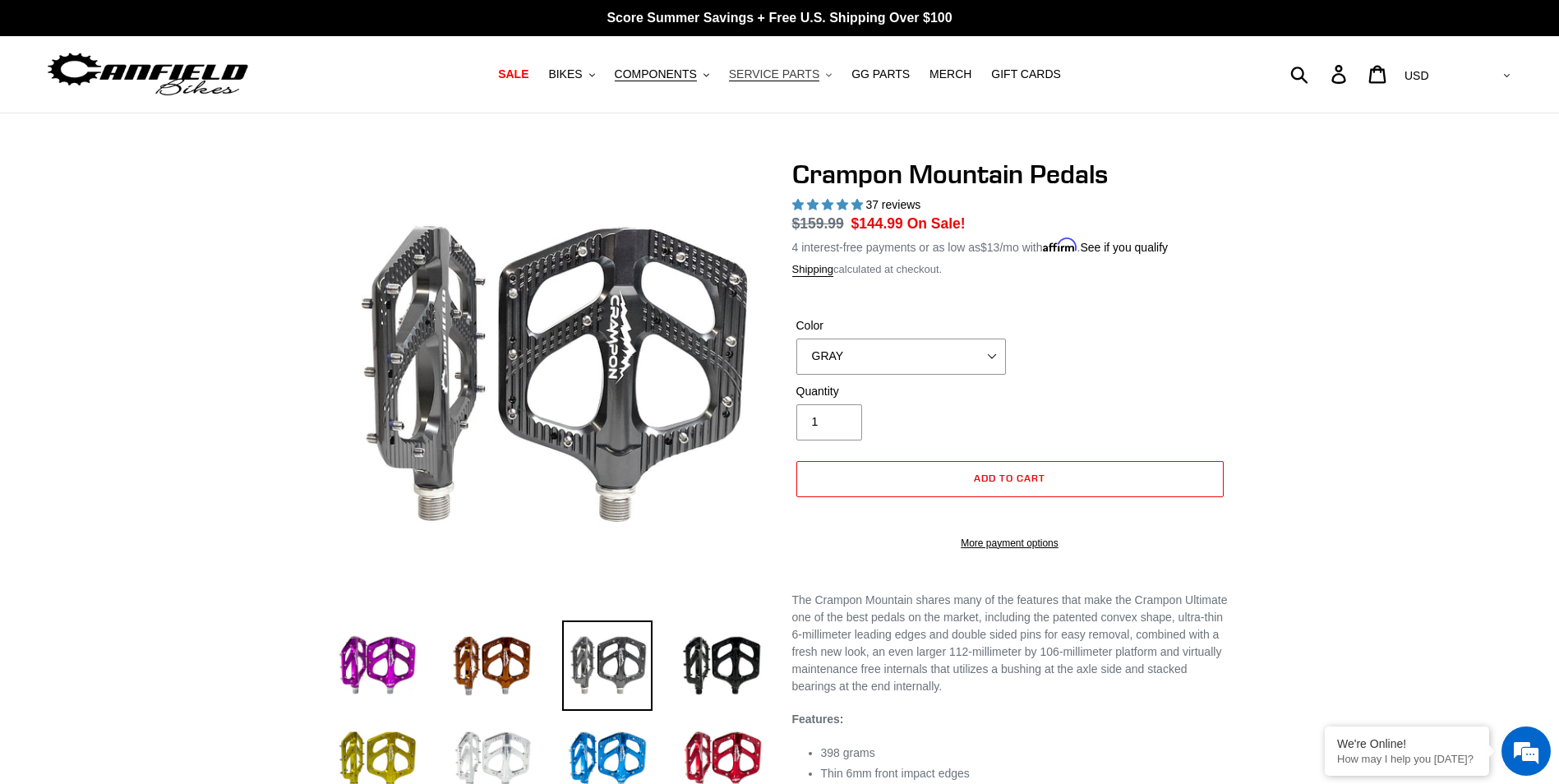
click at [826, 75] on icon "button" at bounding box center [828, 75] width 6 height 3
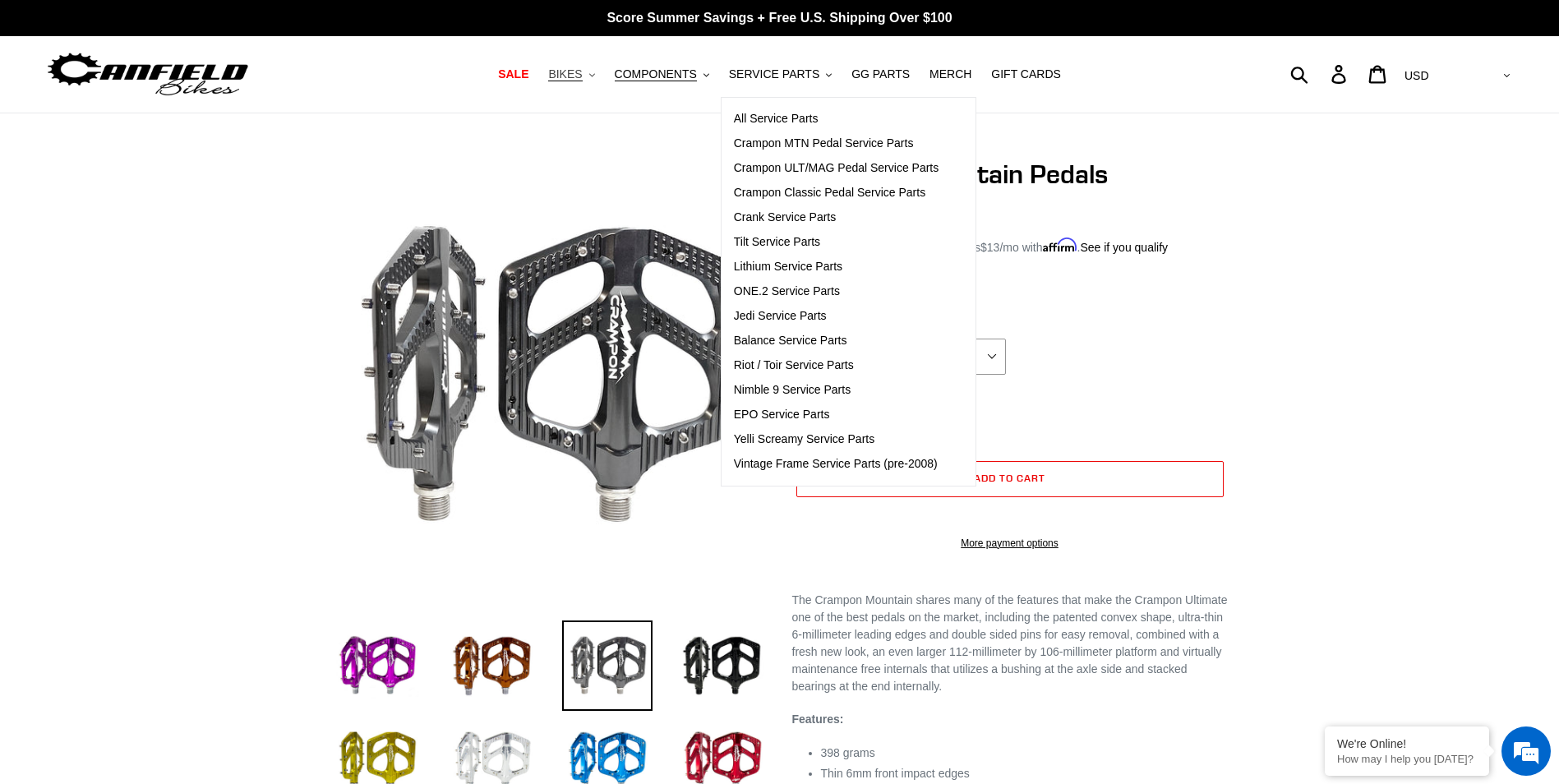
click at [603, 73] on button "BIKES .cls-1{fill:#231f20}" at bounding box center [571, 75] width 63 height 22
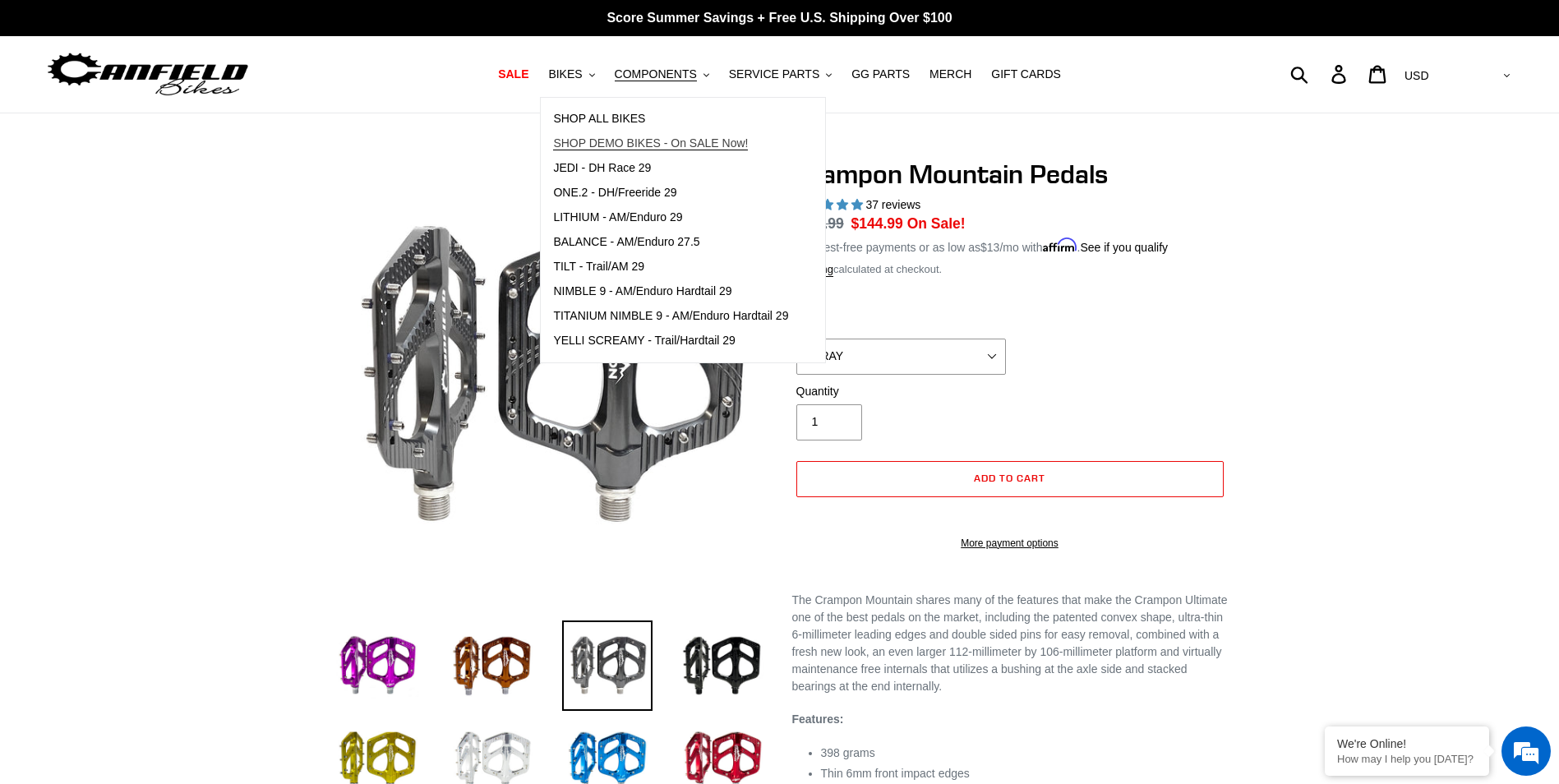
click at [676, 143] on span "SHOP DEMO BIKES - On SALE Now!" at bounding box center [650, 143] width 194 height 14
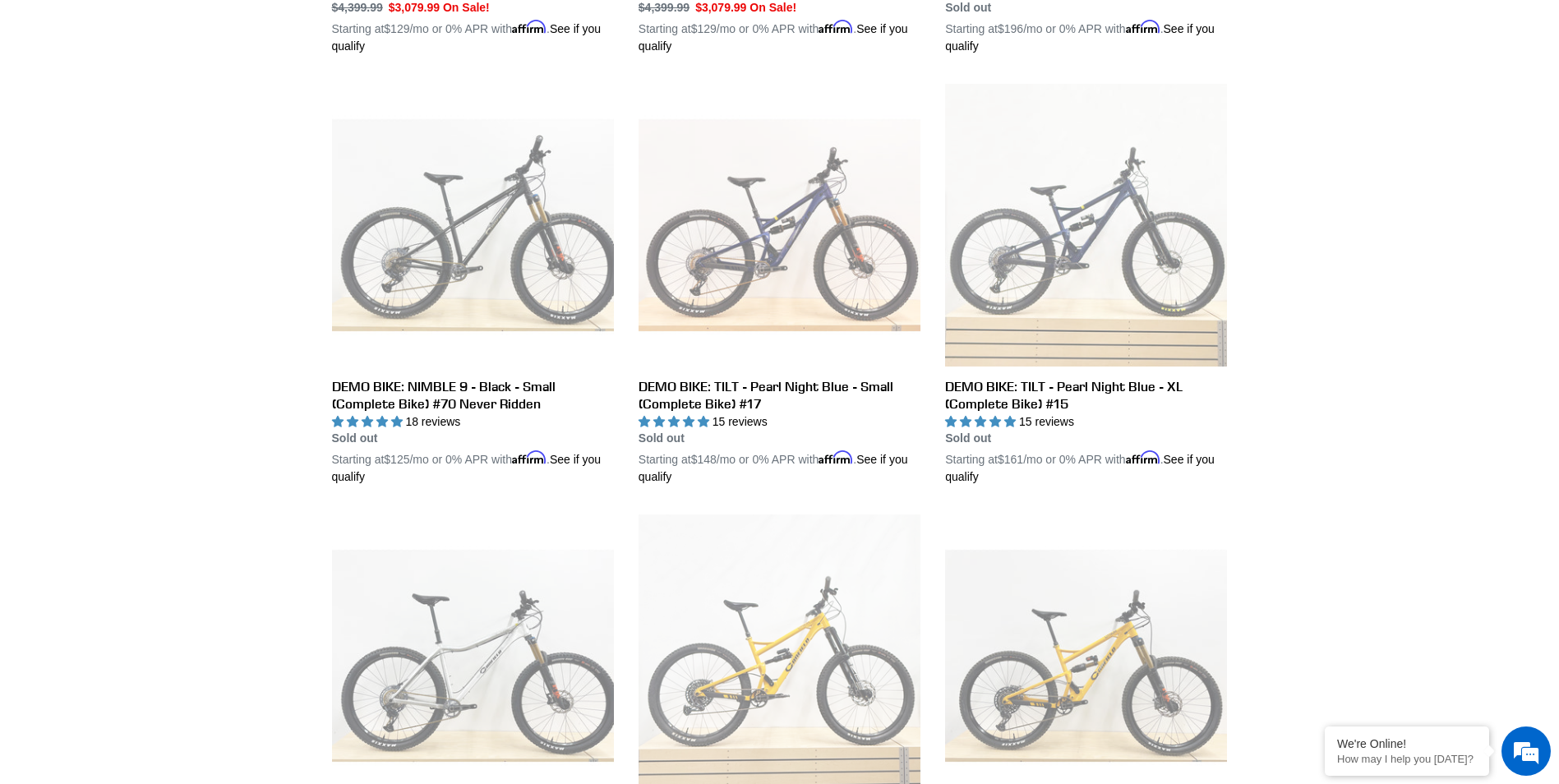
scroll to position [1890, 0]
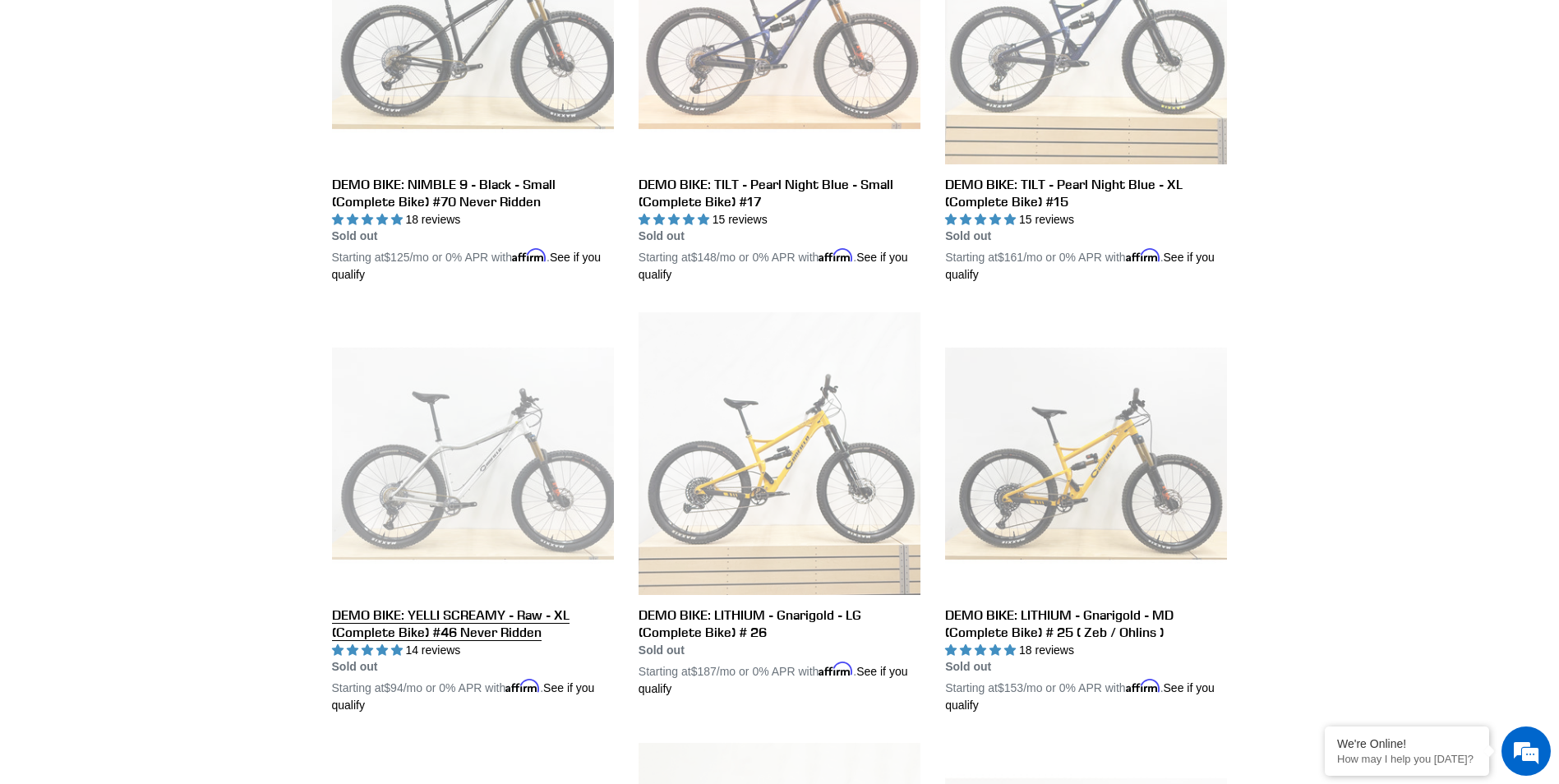
click at [381, 490] on link "DEMO BIKE: YELLI SCREAMY - Raw - XL (Complete Bike) #46 Never Ridden" at bounding box center [473, 513] width 282 height 402
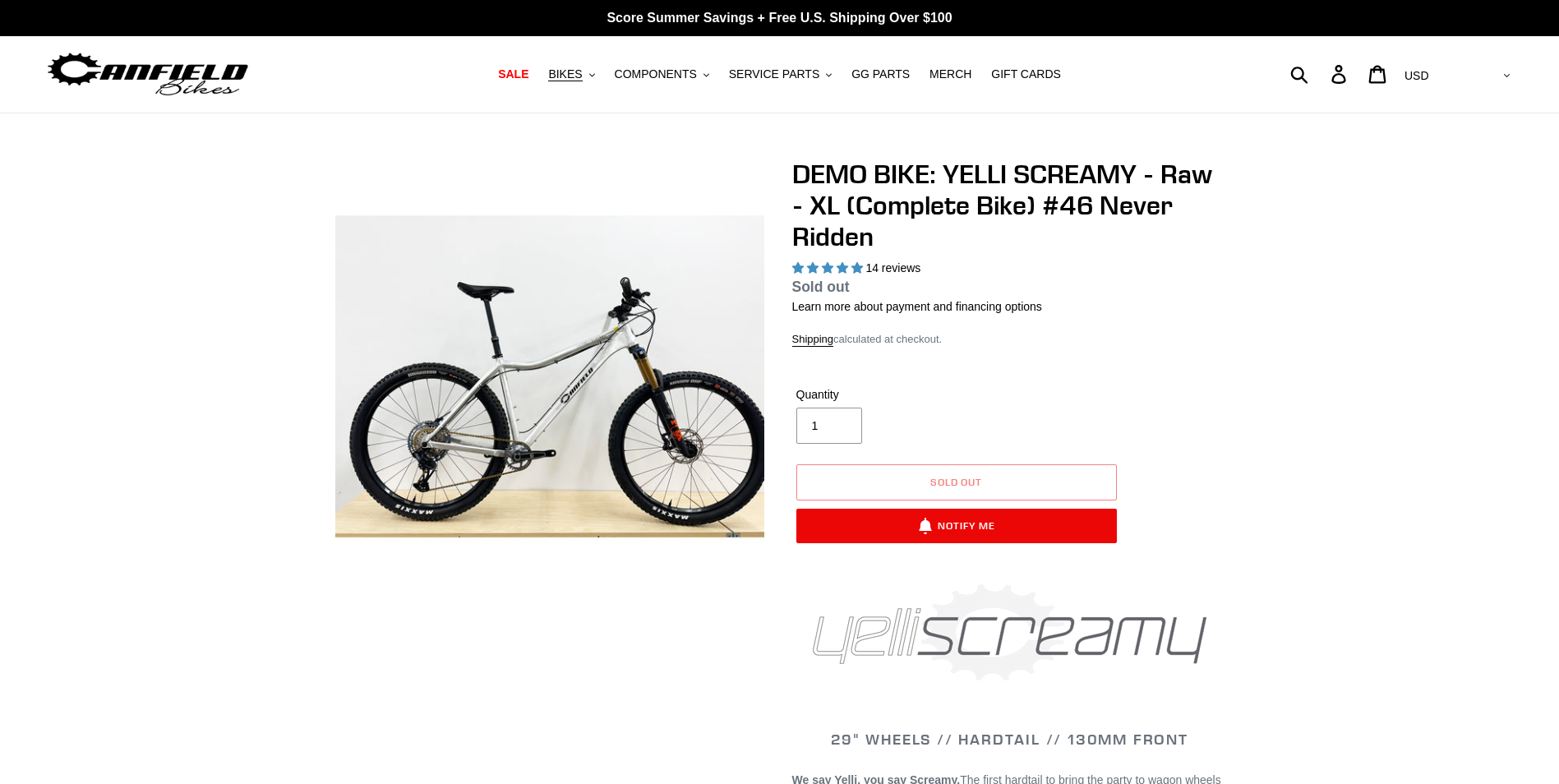
select select "highest-rating"
